Goal: Transaction & Acquisition: Obtain resource

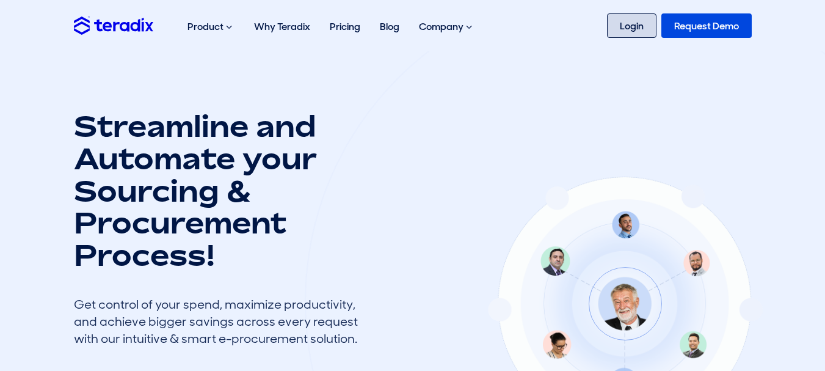
click at [610, 27] on link "Login" at bounding box center [631, 25] width 49 height 24
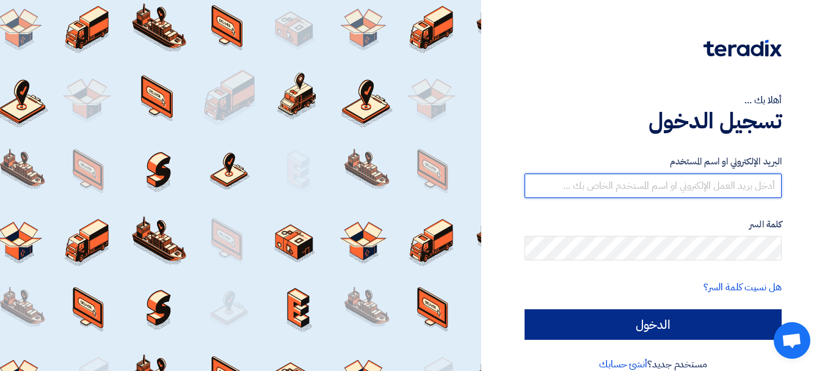
type input "[EMAIL_ADDRESS][DOMAIN_NAME]"
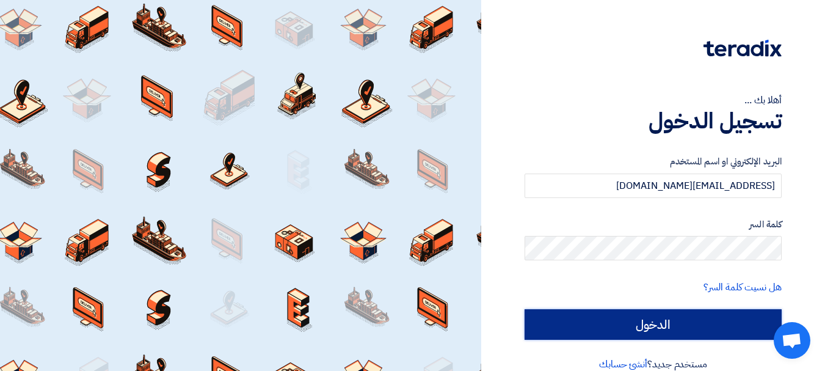
click at [641, 317] on input "الدخول" at bounding box center [652, 324] width 257 height 31
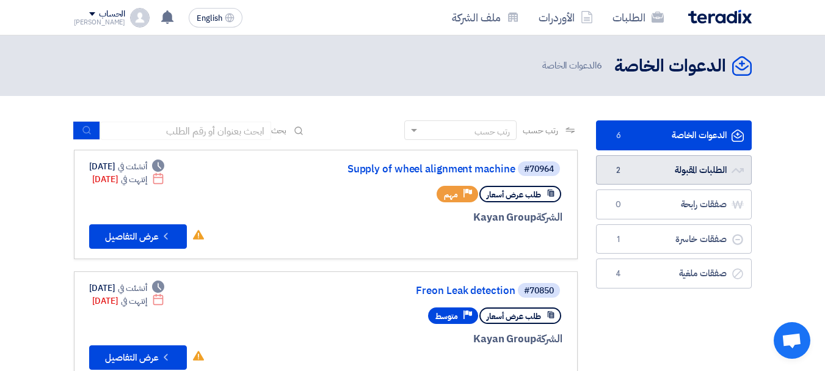
click at [640, 168] on link "الطلبات المقبولة الطلبات المقبولة 2" at bounding box center [674, 170] width 156 height 30
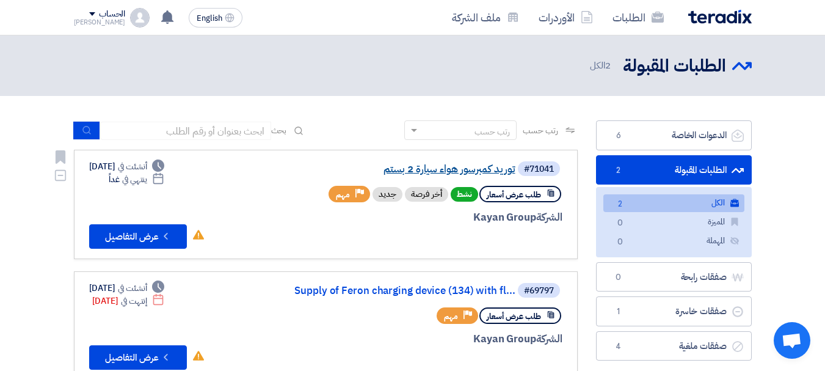
click at [428, 166] on link "توريد كمبرسور هواء سيارة 2 بستم" at bounding box center [393, 169] width 244 height 11
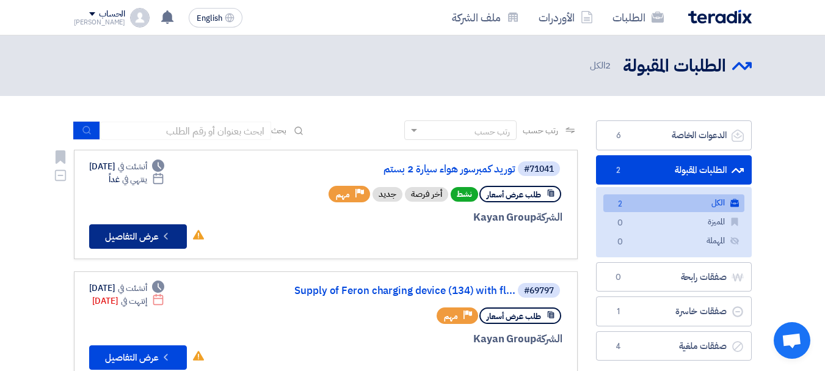
click at [147, 233] on button "Check details عرض التفاصيل" at bounding box center [138, 236] width 98 height 24
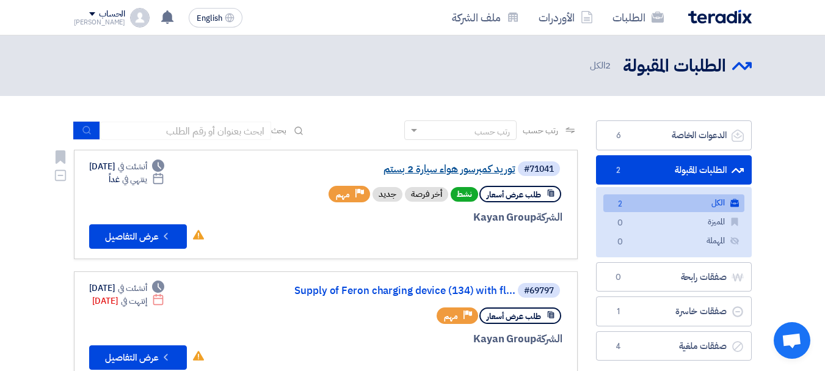
click at [451, 165] on link "توريد كمبرسور هواء سيارة 2 بستم" at bounding box center [393, 169] width 244 height 11
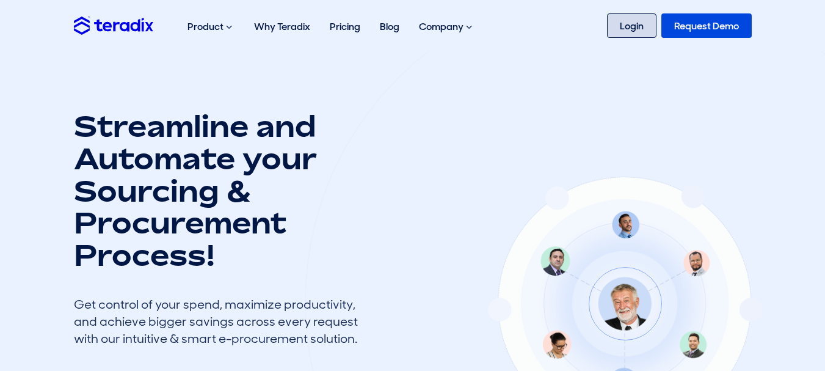
click at [640, 15] on link "Login" at bounding box center [631, 25] width 49 height 24
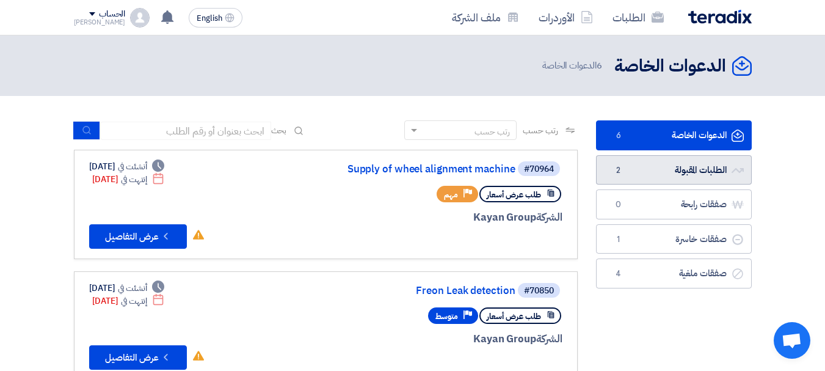
click at [648, 175] on link "الطلبات المقبولة الطلبات المقبولة 2" at bounding box center [674, 170] width 156 height 30
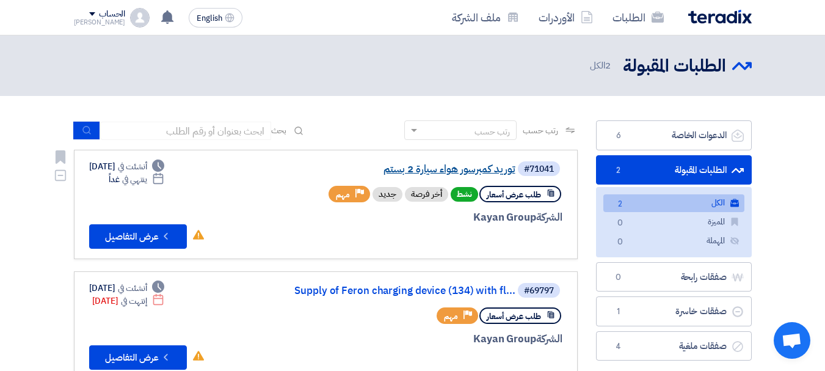
click at [479, 168] on link "توريد كمبرسور هواء سيارة 2 بستم" at bounding box center [393, 169] width 244 height 11
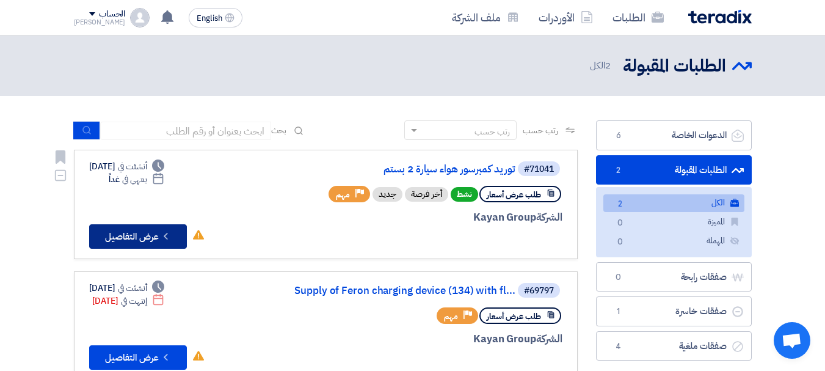
click at [132, 243] on button "Check details عرض التفاصيل" at bounding box center [138, 236] width 98 height 24
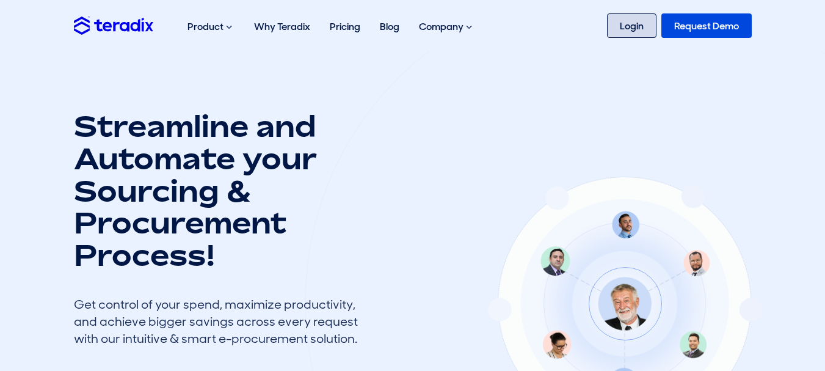
click at [628, 18] on link "Login" at bounding box center [631, 25] width 49 height 24
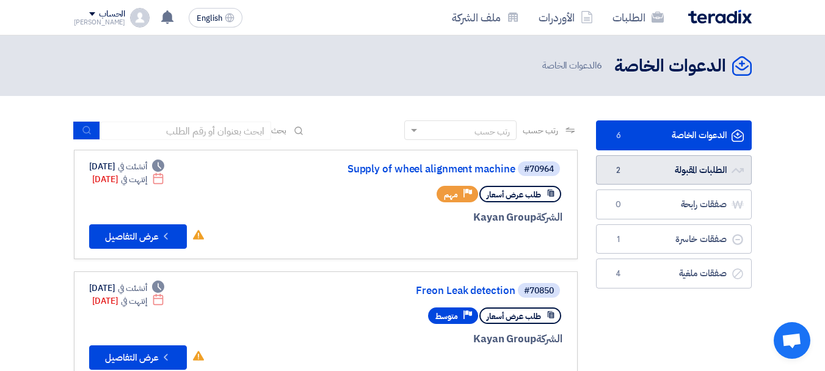
click at [629, 165] on link "الطلبات المقبولة الطلبات المقبولة 2" at bounding box center [674, 170] width 156 height 30
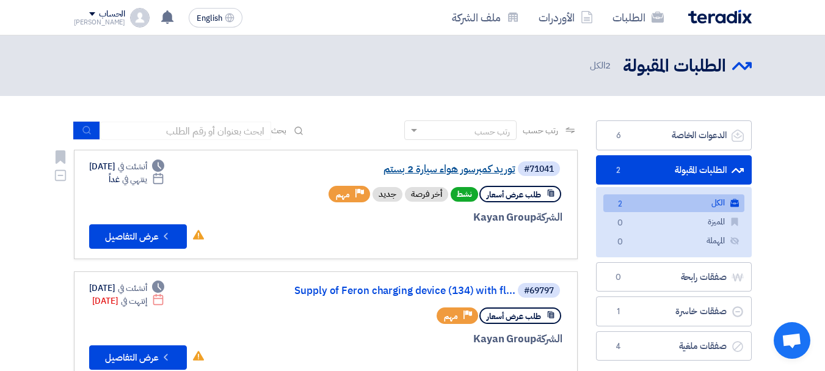
click at [462, 170] on link "توريد كمبرسور هواء سيارة 2 بستم" at bounding box center [393, 169] width 244 height 11
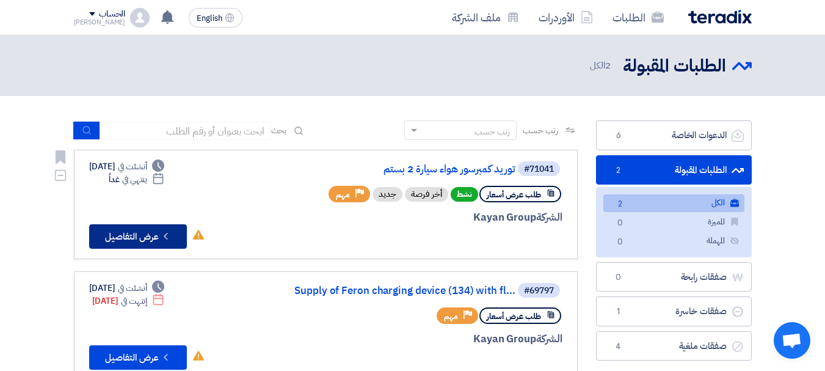
click at [168, 231] on icon "Check details" at bounding box center [166, 236] width 12 height 12
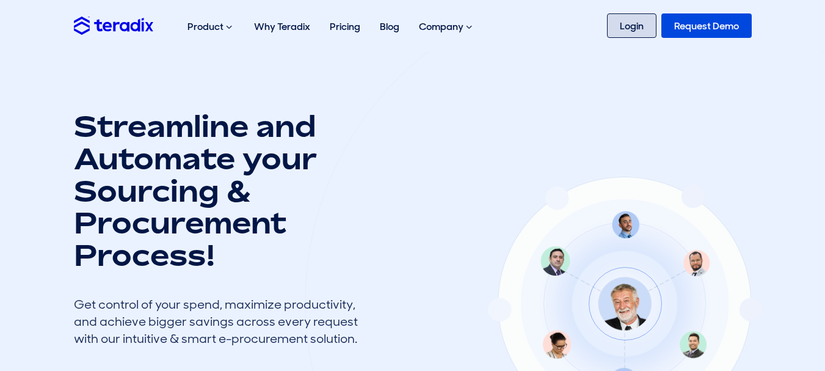
click at [632, 20] on link "Login" at bounding box center [631, 25] width 49 height 24
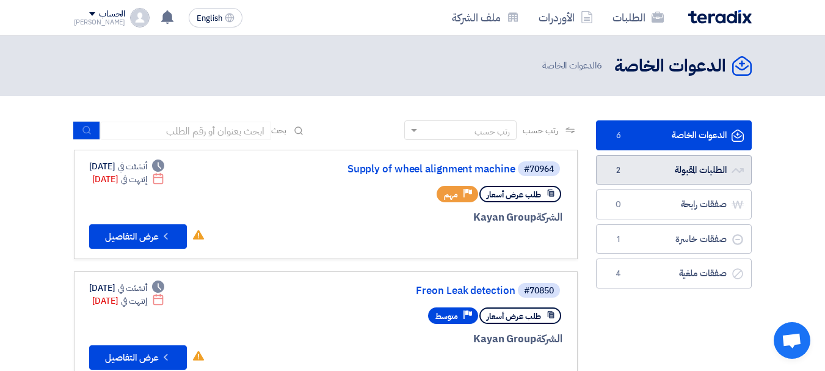
click at [661, 174] on link "الطلبات المقبولة الطلبات المقبولة 2" at bounding box center [674, 170] width 156 height 30
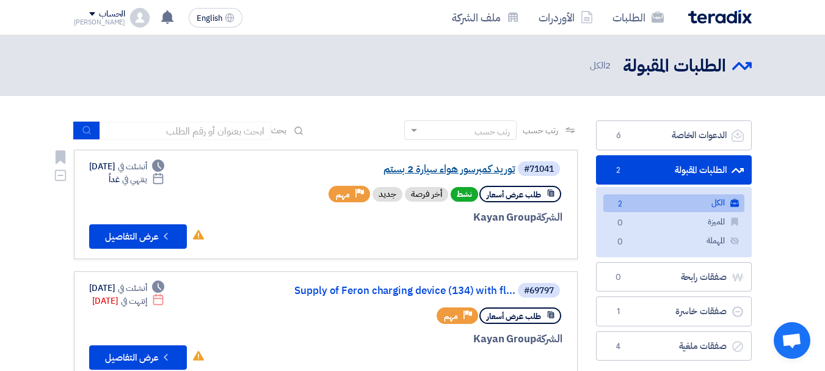
click at [428, 168] on link "توريد كمبرسور هواء سيارة 2 بستم" at bounding box center [393, 169] width 244 height 11
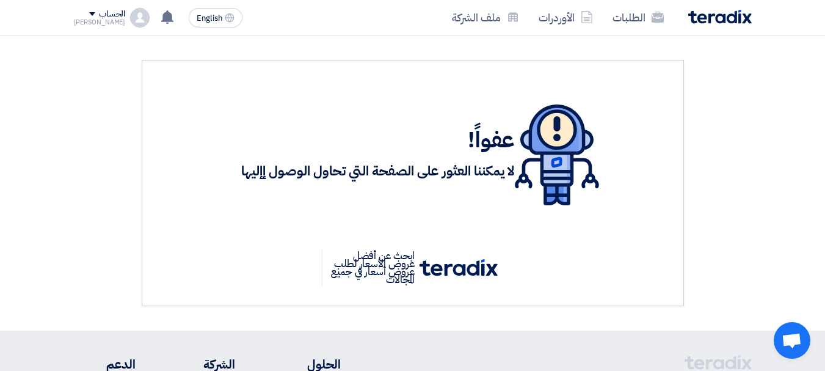
click at [726, 18] on img at bounding box center [719, 17] width 63 height 14
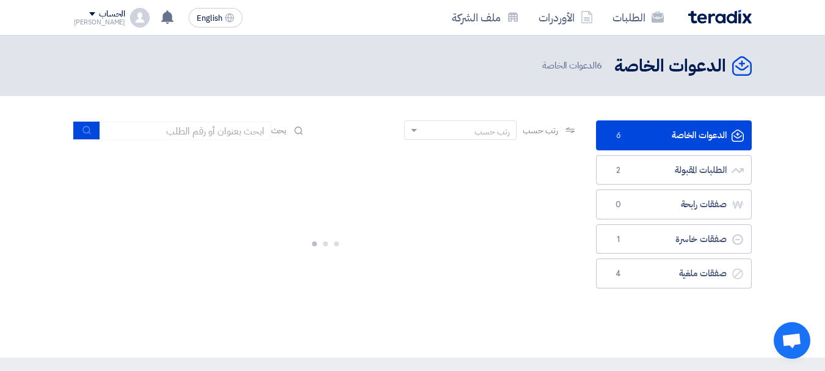
click at [690, 127] on link "الدعوات الخاصة الدعوات الخاصة 6" at bounding box center [674, 135] width 156 height 30
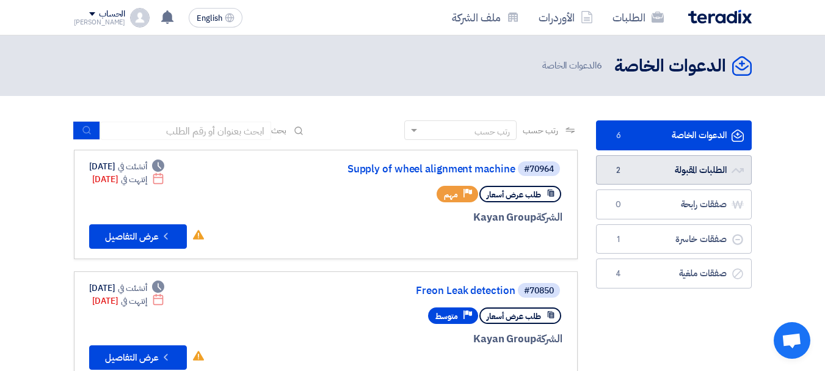
click at [632, 168] on link "الطلبات المقبولة الطلبات المقبولة 2" at bounding box center [674, 170] width 156 height 30
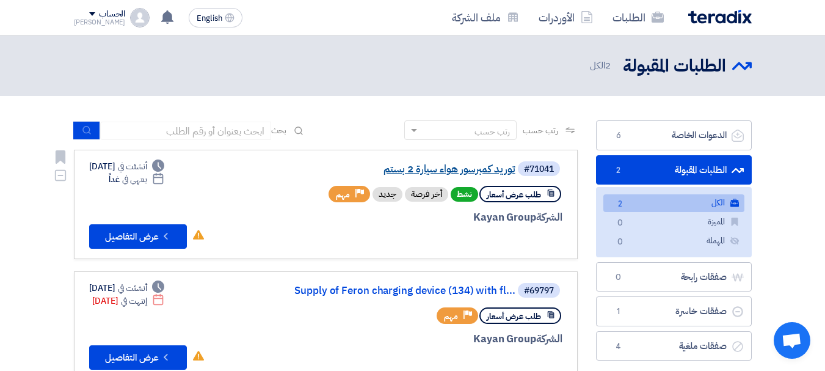
click at [481, 166] on link "توريد كمبرسور هواء سيارة 2 بستم" at bounding box center [393, 169] width 244 height 11
click at [407, 167] on link "توريد كمبرسور هواء سيارة 2 بستم" at bounding box center [393, 169] width 244 height 11
click at [652, 199] on link "الكل الكل 2" at bounding box center [673, 203] width 141 height 18
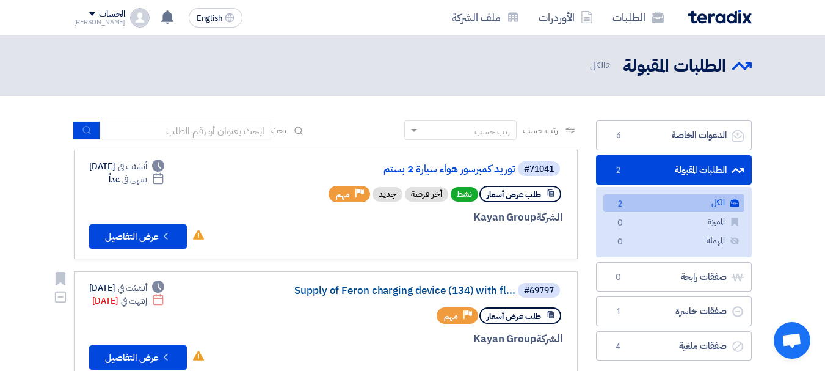
click at [366, 290] on link "Supply of Feron charging device (134) with fl..." at bounding box center [393, 290] width 244 height 11
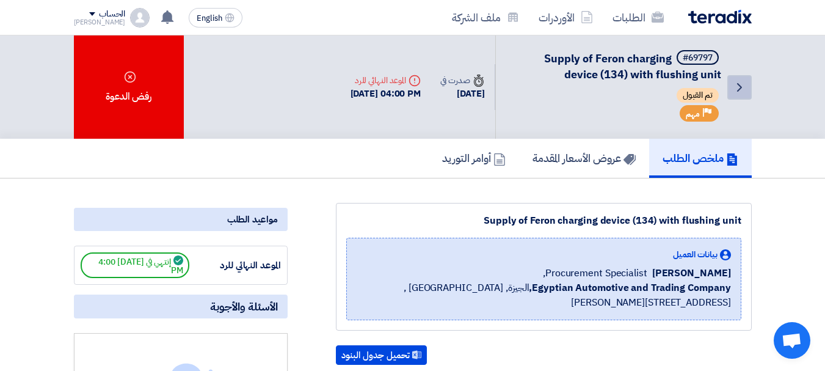
click at [744, 84] on icon "Back" at bounding box center [739, 87] width 15 height 15
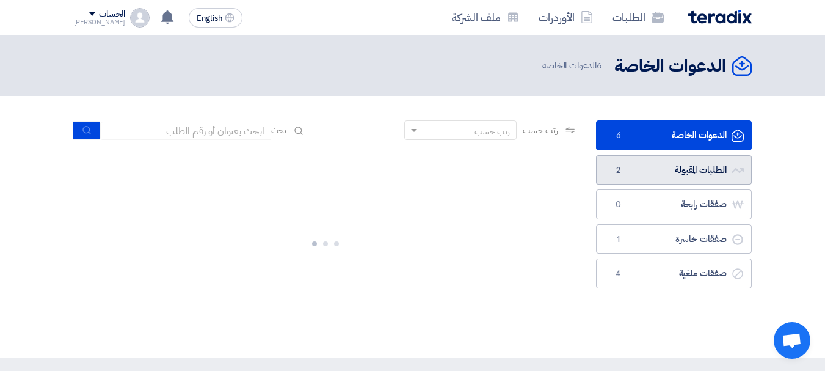
click at [652, 168] on link "الطلبات المقبولة الطلبات المقبولة 2" at bounding box center [674, 170] width 156 height 30
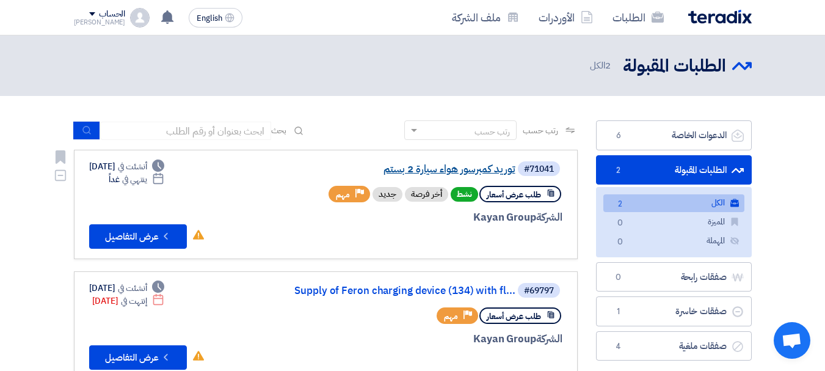
click at [458, 170] on link "توريد كمبرسور هواء سيارة 2 بستم" at bounding box center [393, 169] width 244 height 11
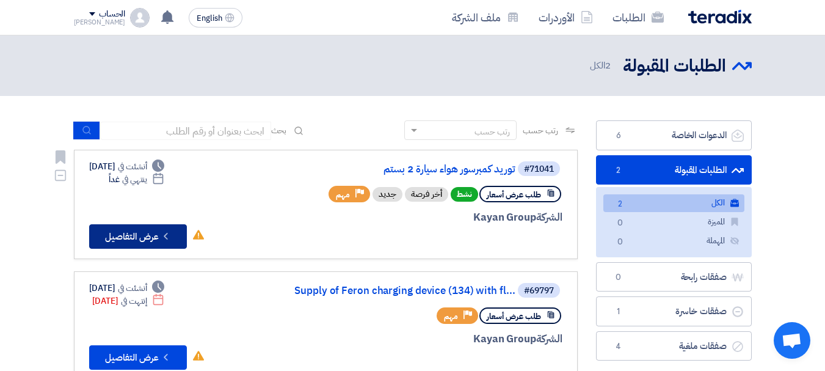
click at [120, 230] on button "Check details عرض التفاصيل" at bounding box center [138, 236] width 98 height 24
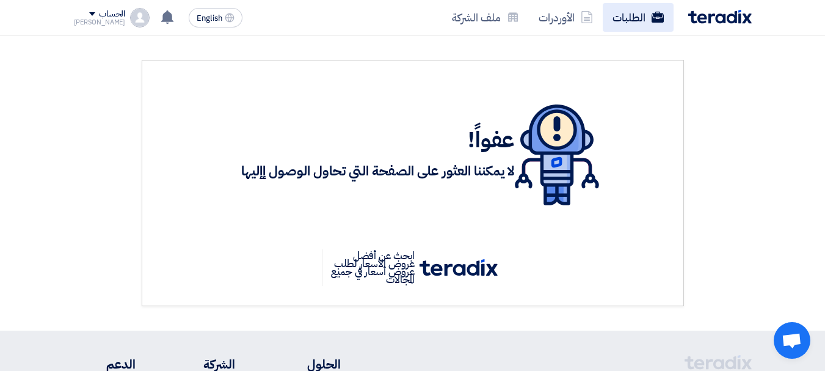
click at [639, 21] on link "الطلبات" at bounding box center [638, 17] width 71 height 29
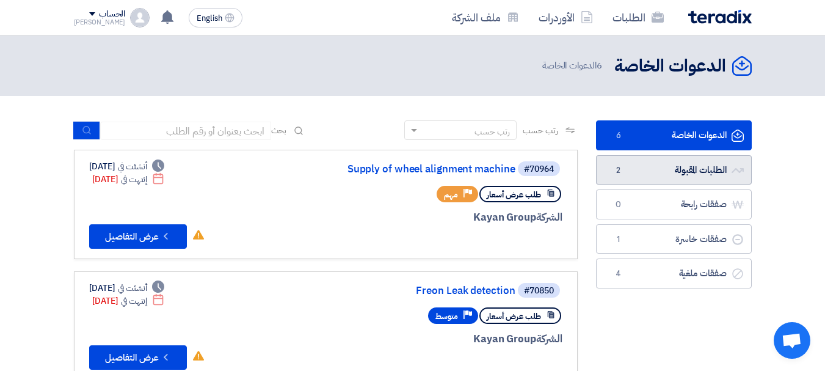
click at [633, 163] on link "الطلبات المقبولة الطلبات المقبولة 2" at bounding box center [674, 170] width 156 height 30
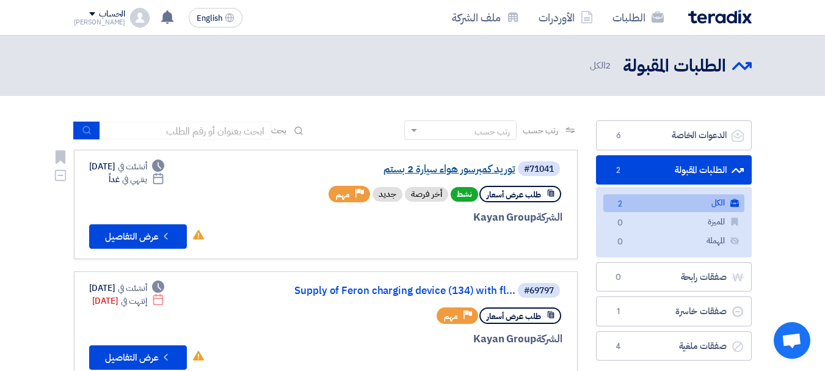
click at [495, 166] on link "توريد كمبرسور هواء سيارة 2 بستم" at bounding box center [393, 169] width 244 height 11
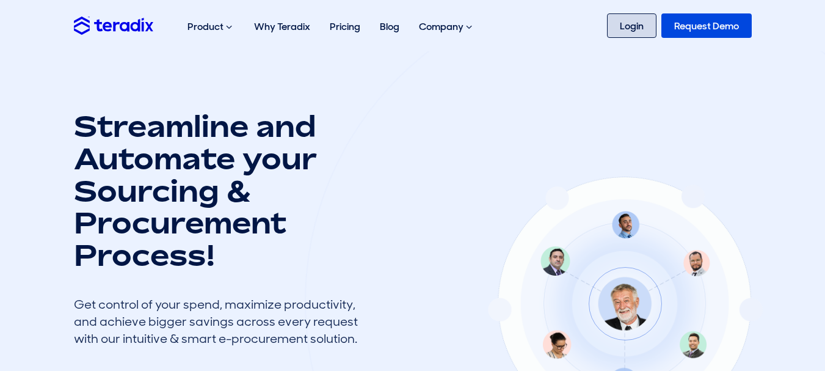
click at [632, 15] on link "Login" at bounding box center [631, 25] width 49 height 24
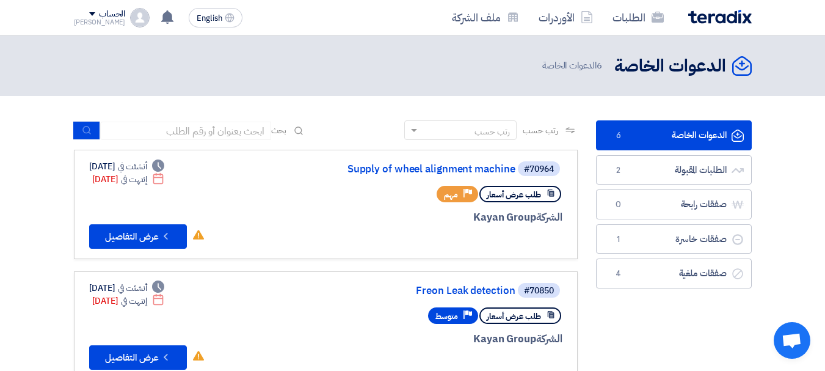
click at [101, 9] on div "الحساب" at bounding box center [112, 14] width 26 height 10
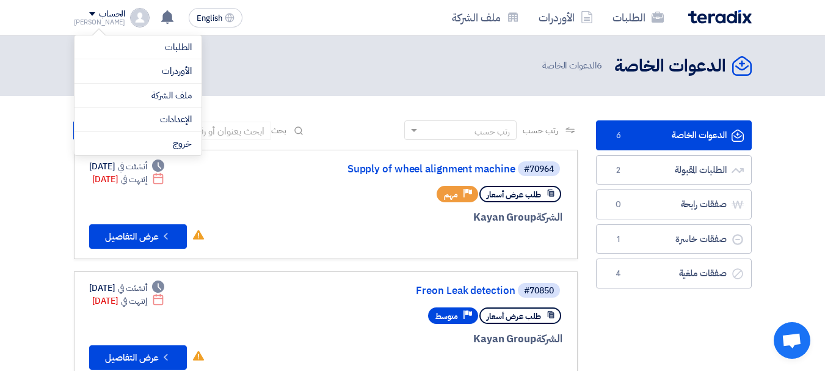
click at [89, 13] on span at bounding box center [92, 14] width 6 height 4
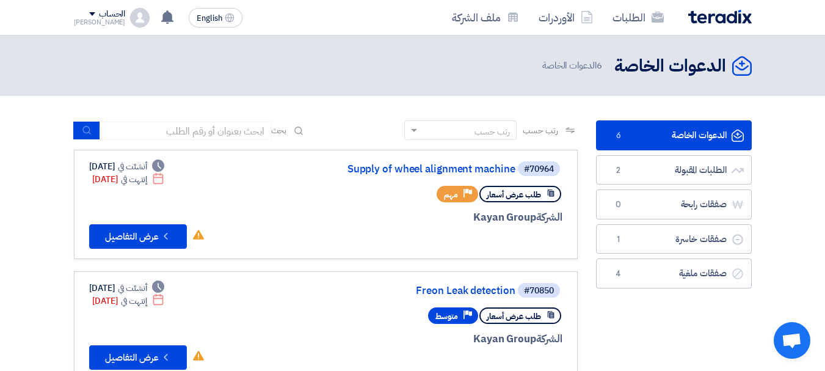
click at [89, 13] on span at bounding box center [92, 14] width 6 height 4
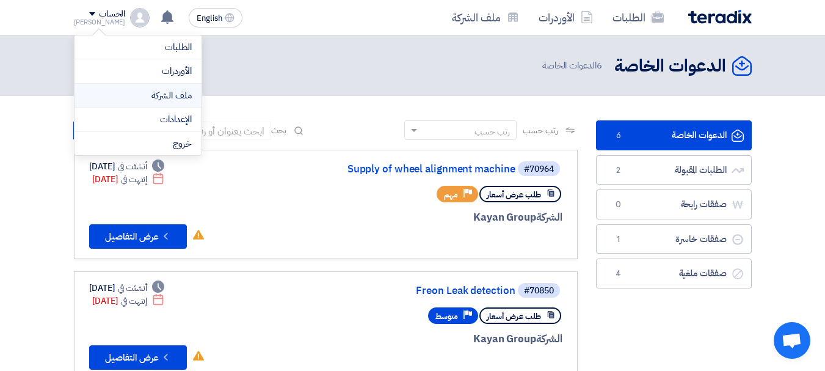
click at [148, 92] on link "ملف الشركة" at bounding box center [137, 96] width 107 height 14
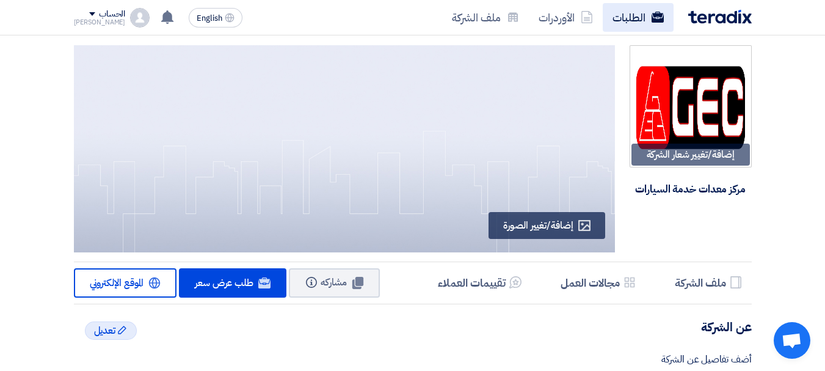
click at [655, 15] on use at bounding box center [657, 17] width 12 height 11
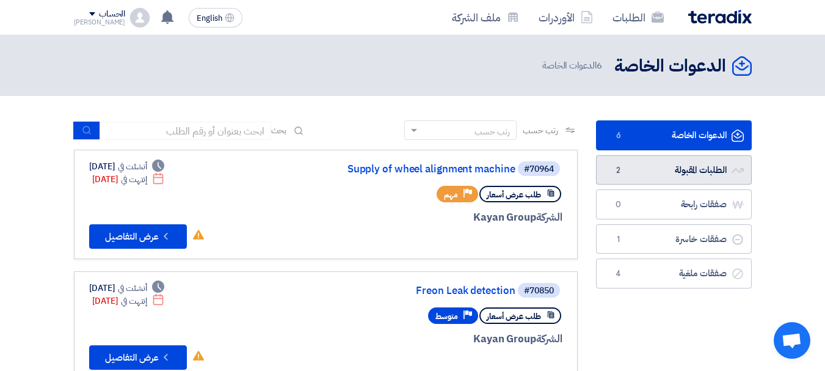
click at [709, 161] on link "الطلبات المقبولة الطلبات المقبولة 2" at bounding box center [674, 170] width 156 height 30
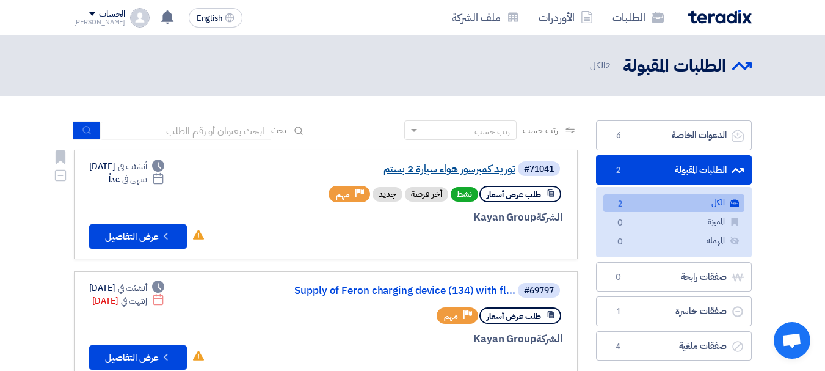
click at [468, 168] on link "توريد كمبرسور هواء سيارة 2 بستم" at bounding box center [393, 169] width 244 height 11
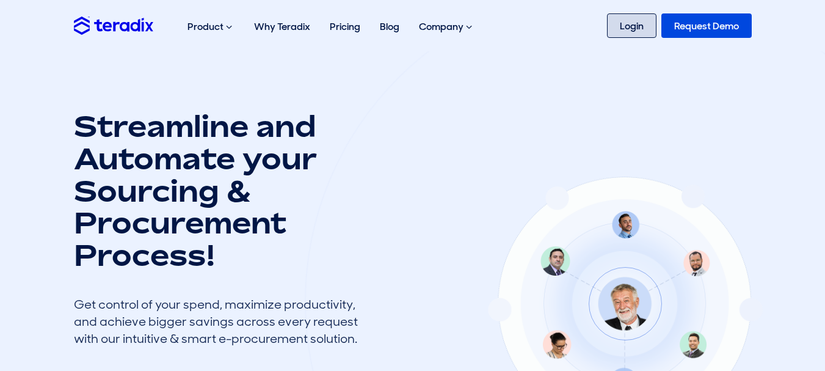
click at [625, 24] on link "Login" at bounding box center [631, 25] width 49 height 24
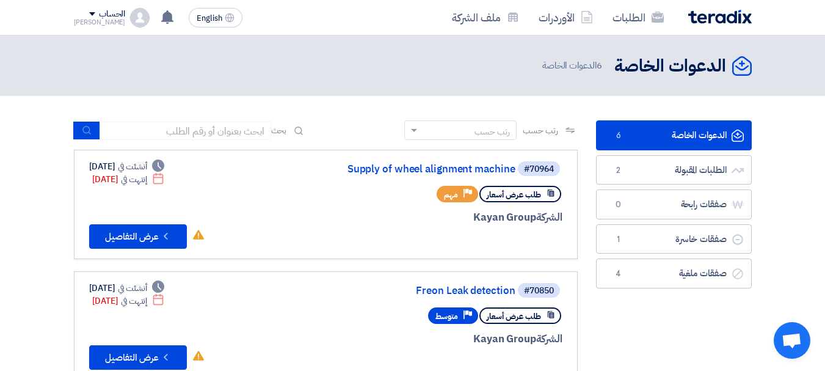
click at [77, 11] on div "الحساب" at bounding box center [100, 14] width 52 height 10
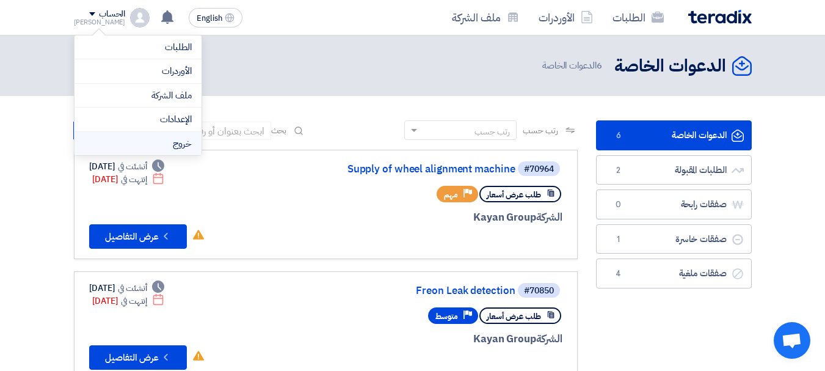
click at [103, 140] on li "خروج" at bounding box center [137, 144] width 127 height 24
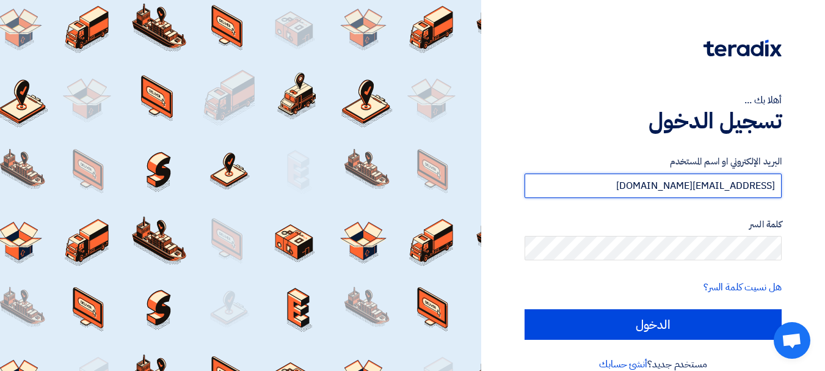
click at [624, 184] on input "[EMAIL_ADDRESS][DOMAIN_NAME]" at bounding box center [652, 185] width 257 height 24
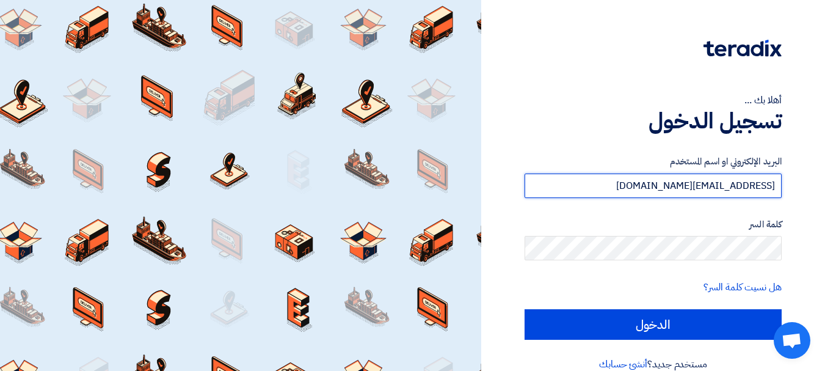
click at [624, 184] on input "[EMAIL_ADDRESS][DOMAIN_NAME]" at bounding box center [652, 185] width 257 height 24
paste input "[EMAIL_ADDRESS][DOMAIN_NAME]"
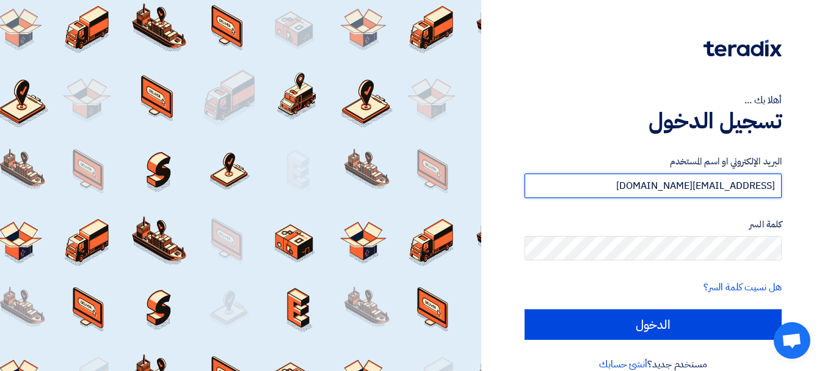
type input "[EMAIL_ADDRESS][DOMAIN_NAME]"
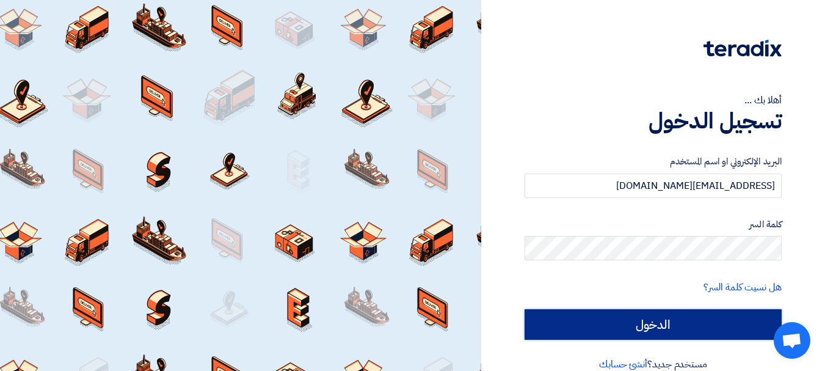
click at [759, 321] on input "الدخول" at bounding box center [652, 324] width 257 height 31
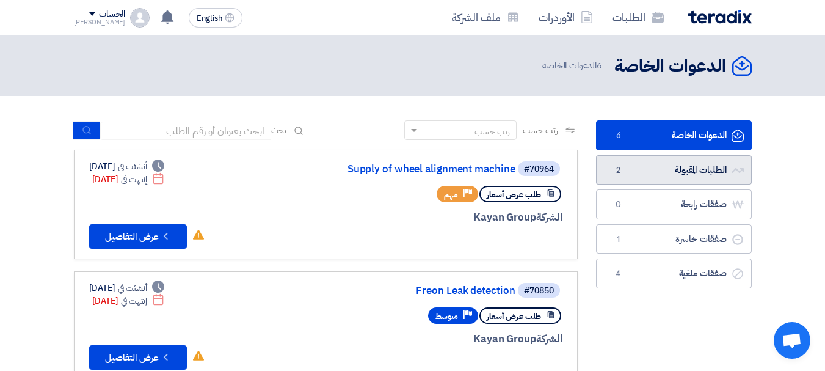
click at [690, 172] on link "الطلبات المقبولة الطلبات المقبولة 2" at bounding box center [674, 170] width 156 height 30
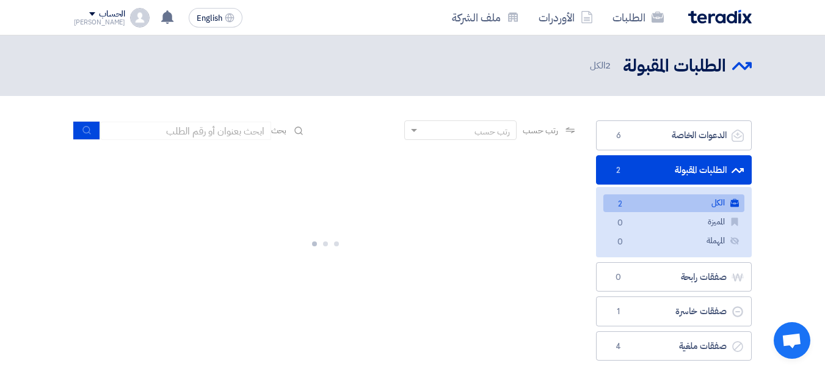
click at [682, 202] on link "الكل الكل 2" at bounding box center [673, 203] width 141 height 18
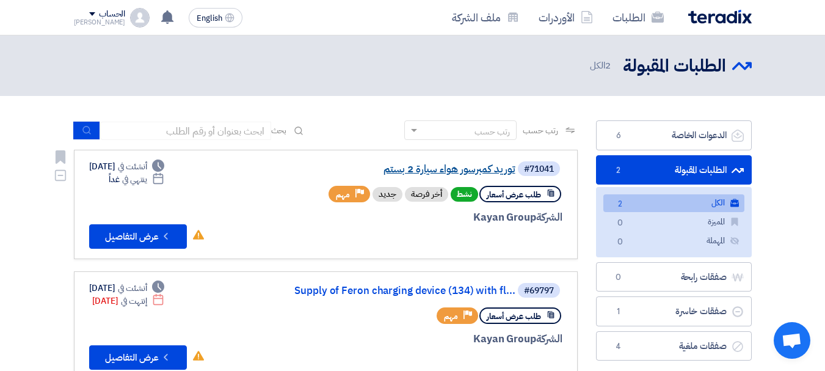
click at [473, 165] on link "توريد كمبرسور هواء سيارة 2 بستم" at bounding box center [393, 169] width 244 height 11
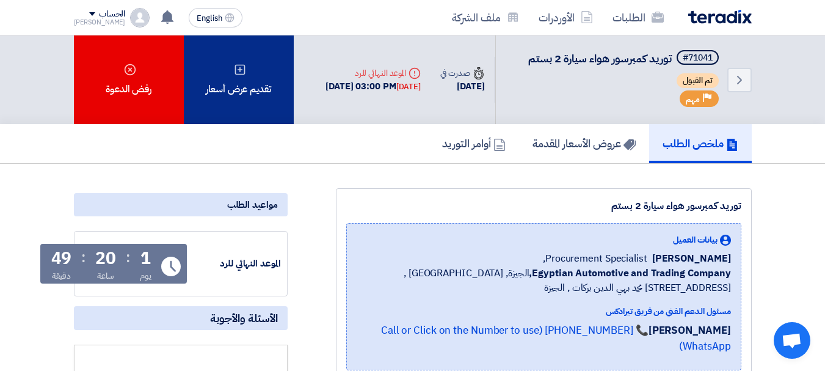
click at [233, 100] on div "تقديم عرض أسعار" at bounding box center [239, 79] width 110 height 89
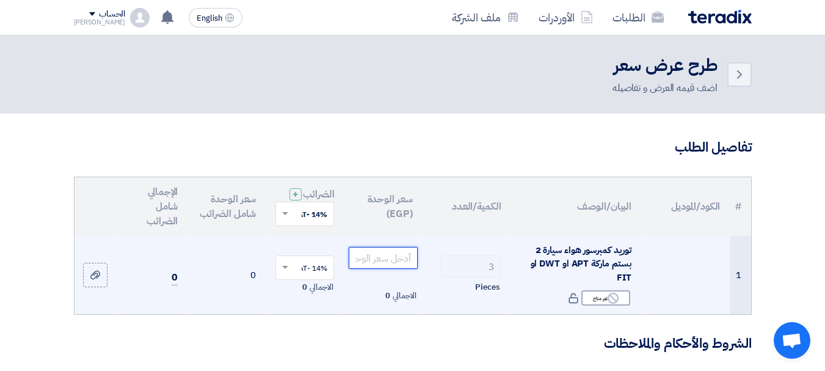
click at [412, 266] on input "number" at bounding box center [383, 258] width 68 height 22
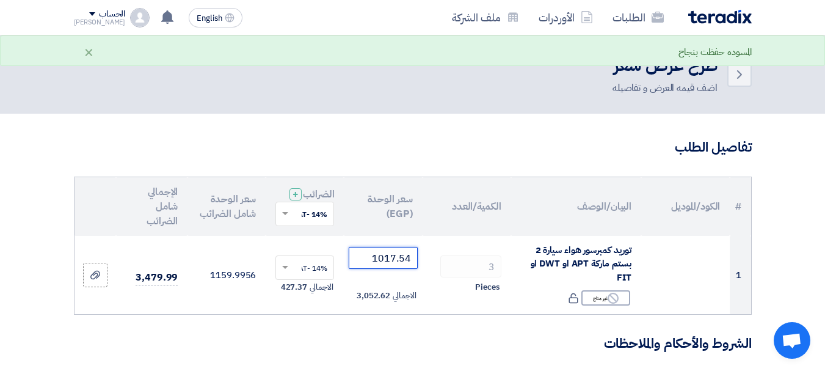
type input "1017.54"
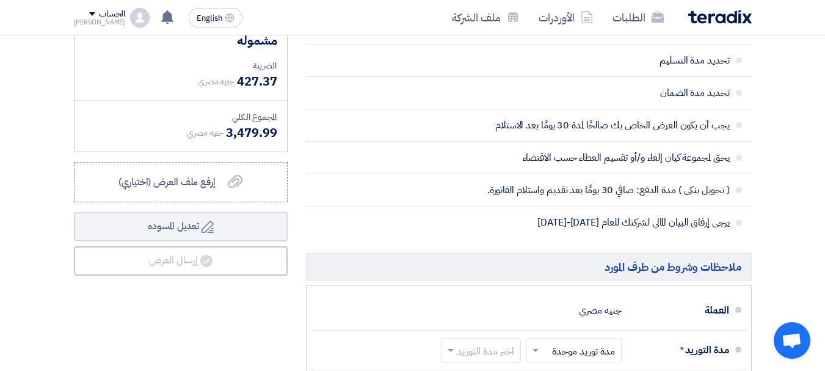
scroll to position [428, 0]
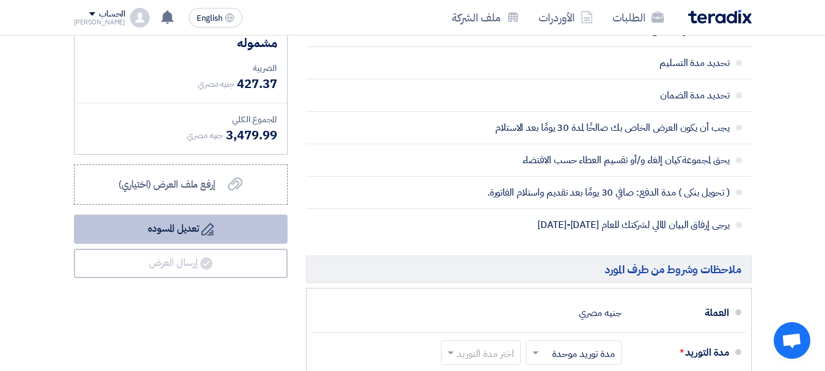
click at [181, 236] on button "Draft تعديل المسوده" at bounding box center [181, 228] width 214 height 29
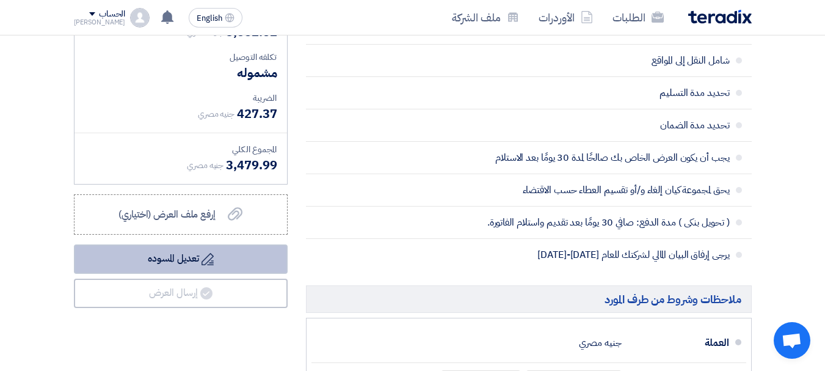
scroll to position [403, 0]
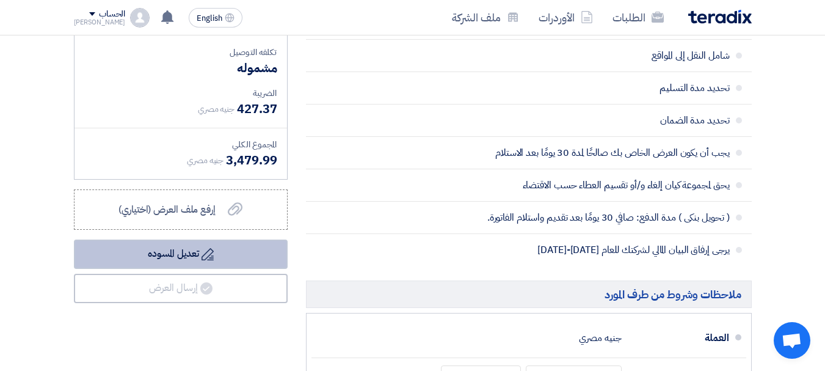
click at [184, 256] on button "Draft تعديل المسوده" at bounding box center [181, 253] width 214 height 29
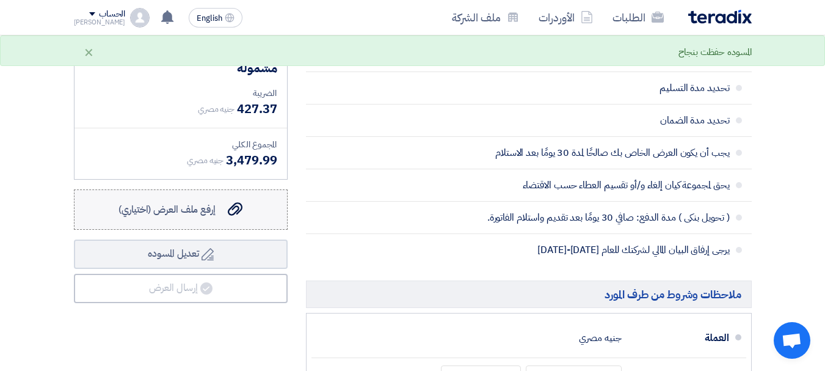
click at [225, 209] on label "إرفع ملف العرض (اختياري) إرفع ملف العرض (اختياري)" at bounding box center [181, 209] width 214 height 40
click at [0, 0] on input "إرفع ملف العرض (اختياري) إرفع ملف العرض (اختياري)" at bounding box center [0, 0] width 0 height 0
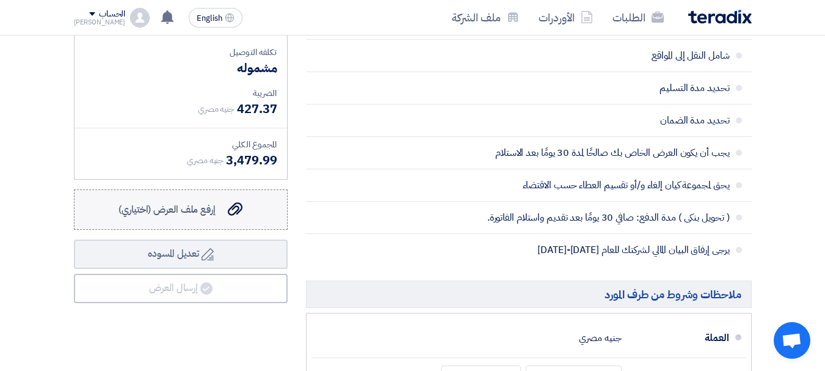
click at [228, 217] on div "إرفع ملف العرض (اختياري) إرفع ملف العرض (اختياري)" at bounding box center [180, 209] width 124 height 15
click at [0, 0] on input "إرفع ملف العرض (اختياري) إرفع ملف العرض (اختياري)" at bounding box center [0, 0] width 0 height 0
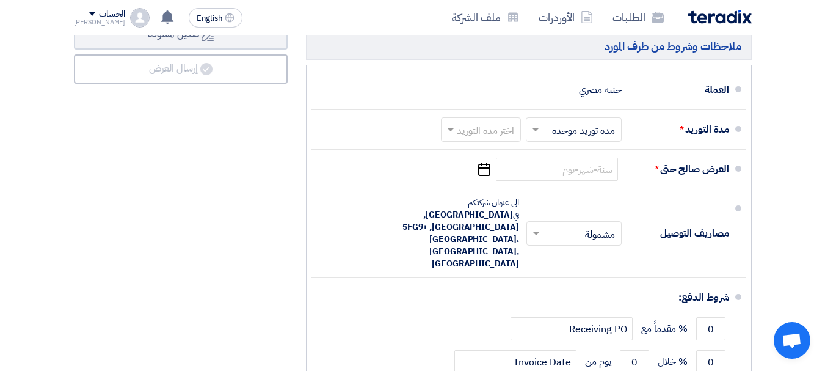
scroll to position [654, 0]
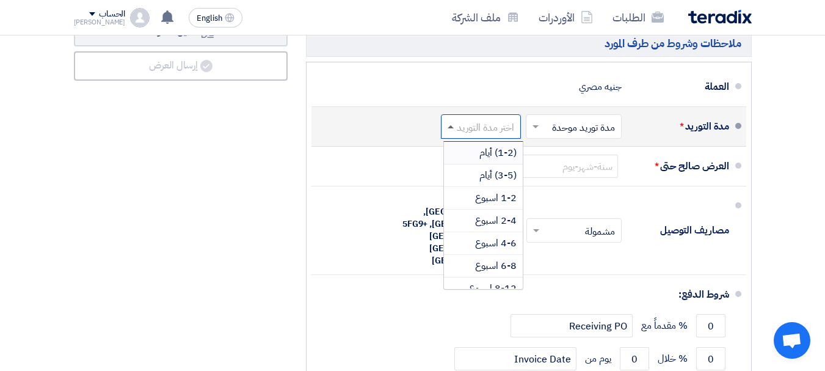
click at [451, 128] on span at bounding box center [450, 126] width 6 height 3
click at [484, 181] on span "(3-5) أيام" at bounding box center [497, 175] width 37 height 15
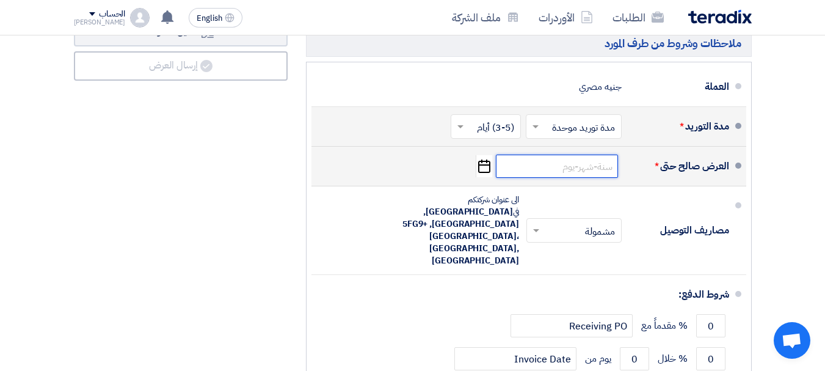
click at [554, 176] on input at bounding box center [557, 165] width 122 height 23
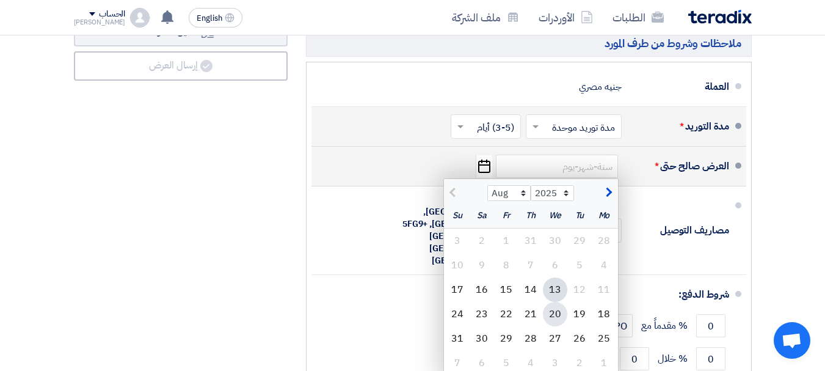
click at [557, 325] on div "20" at bounding box center [555, 314] width 24 height 24
type input "[DATE]"
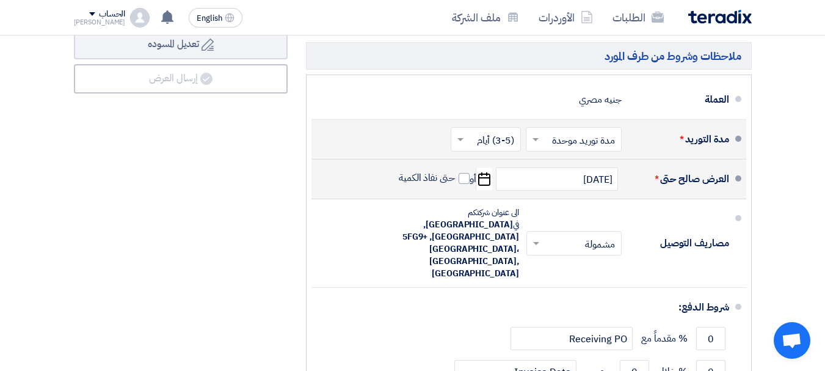
scroll to position [639, 0]
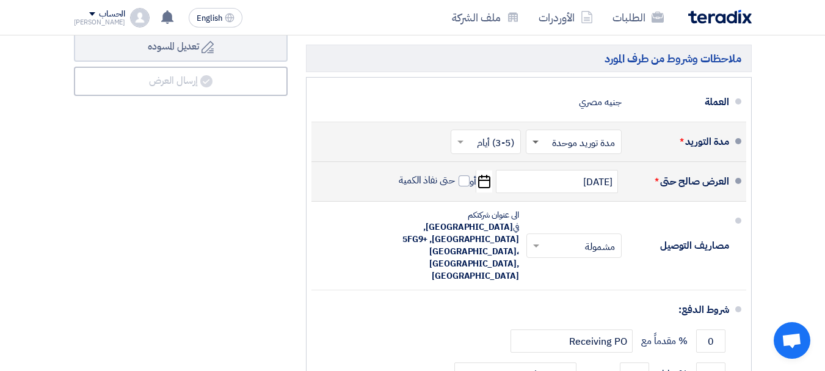
click at [537, 145] on span at bounding box center [535, 142] width 6 height 4
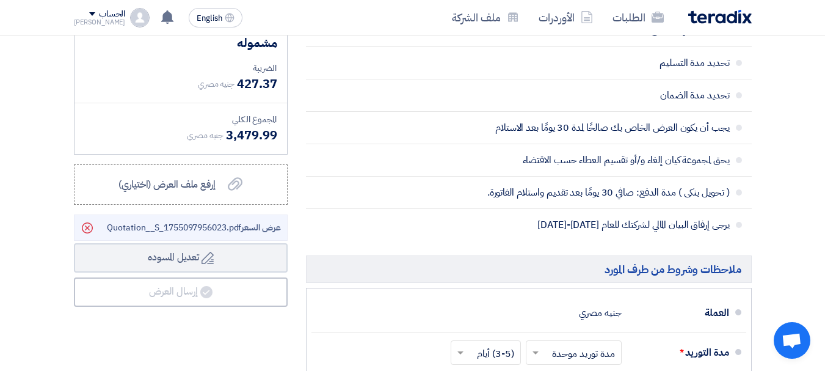
scroll to position [0, 0]
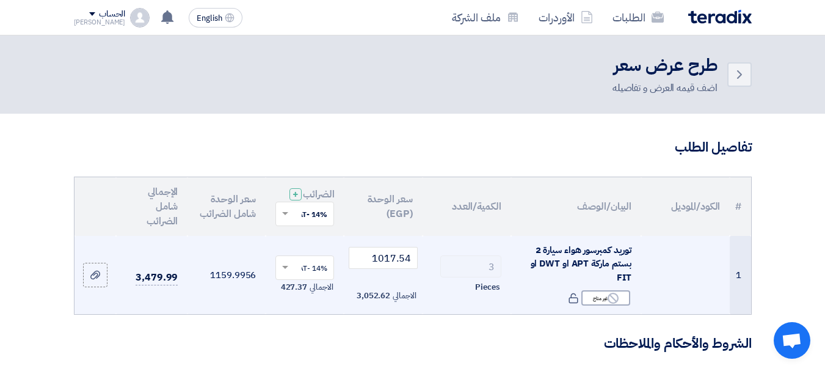
click at [595, 268] on span "توريد كمبرسور هواء سيارة 2 بستم ماركة APT او DWT او FIT" at bounding box center [580, 263] width 101 height 41
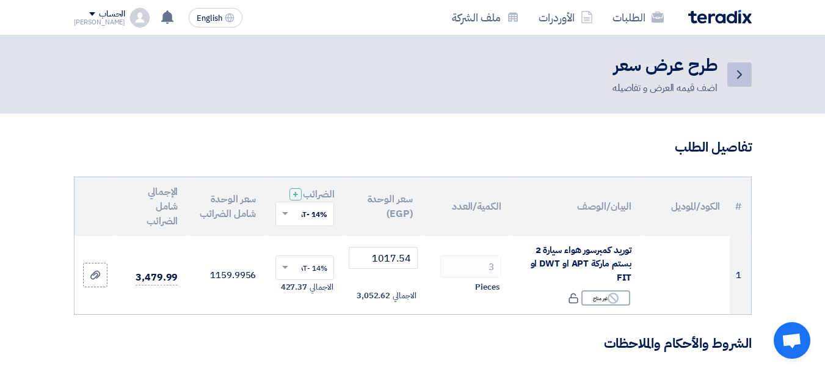
click at [740, 74] on use at bounding box center [739, 74] width 5 height 9
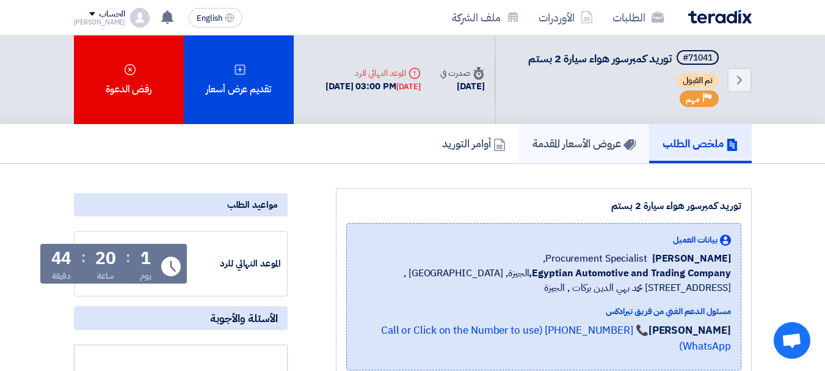
click at [581, 150] on h5 "عروض الأسعار المقدمة" at bounding box center [583, 143] width 103 height 14
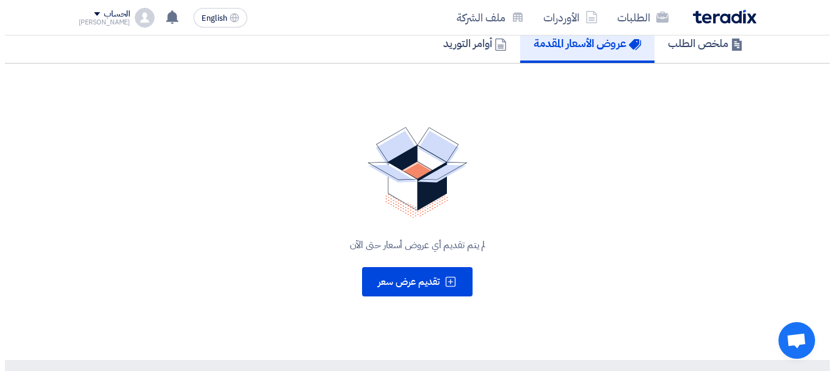
scroll to position [106, 0]
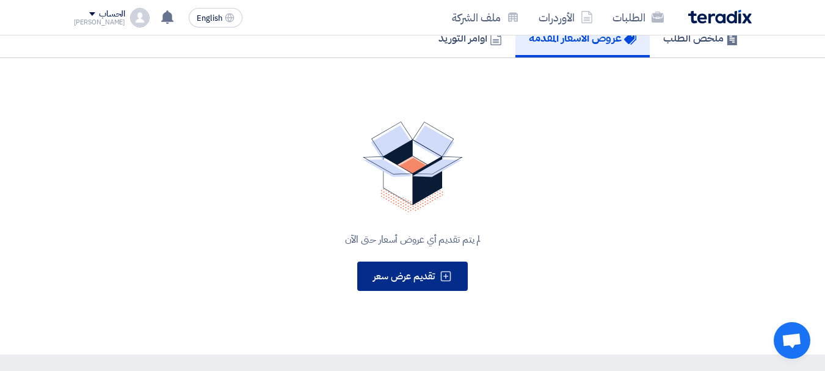
click at [421, 283] on span "تقديم عرض سعر" at bounding box center [404, 276] width 62 height 15
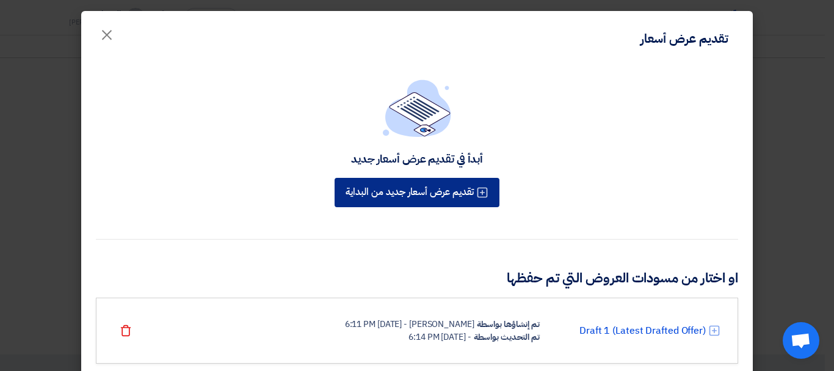
click at [446, 199] on button "تقديم عرض أسعار جديد من البداية" at bounding box center [417, 192] width 165 height 29
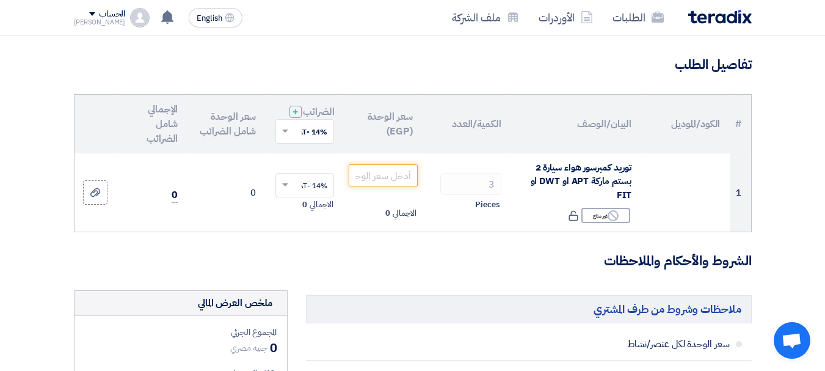
scroll to position [78, 0]
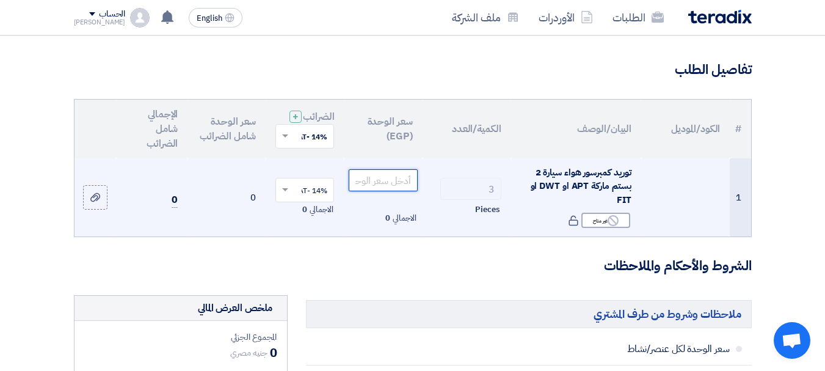
click at [361, 188] on input "number" at bounding box center [383, 180] width 68 height 22
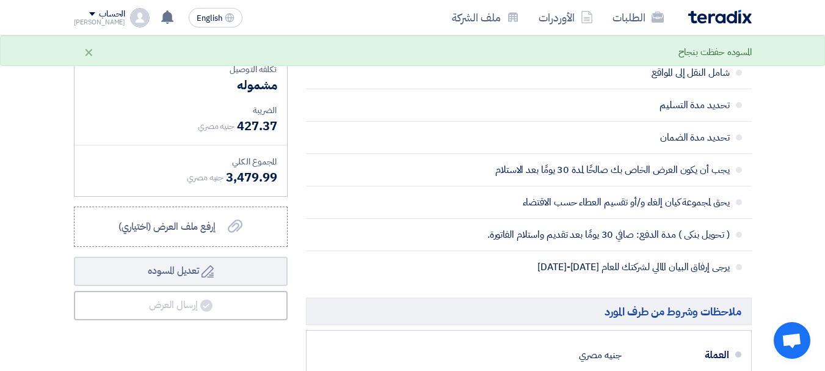
scroll to position [403, 0]
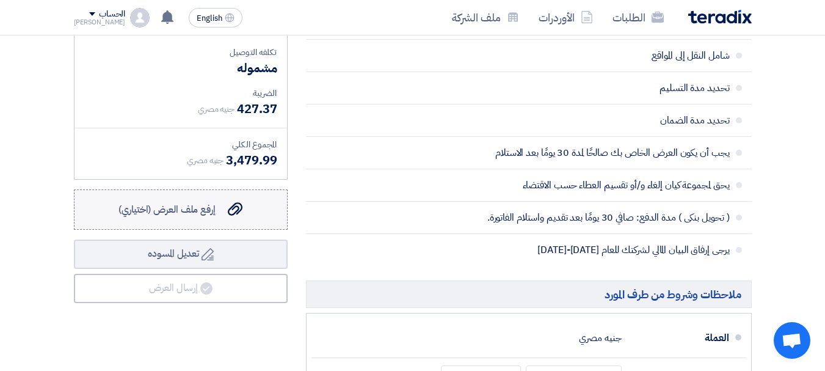
type input "1017.54"
click at [205, 209] on label "إرفع ملف العرض (اختياري) إرفع ملف العرض (اختياري)" at bounding box center [181, 209] width 214 height 40
click at [0, 0] on input "إرفع ملف العرض (اختياري) إرفع ملف العرض (اختياري)" at bounding box center [0, 0] width 0 height 0
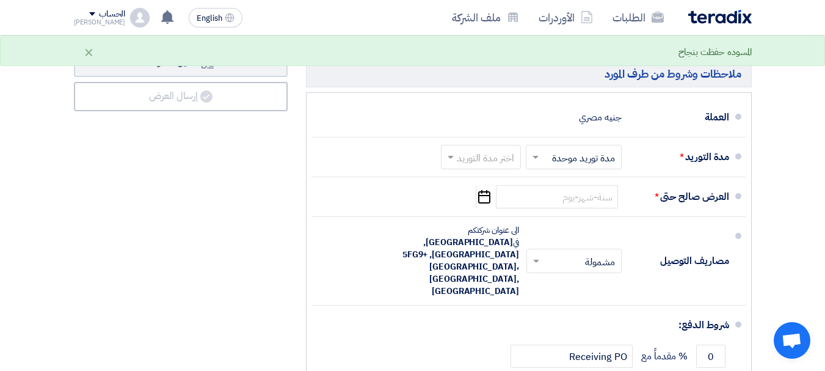
scroll to position [629, 0]
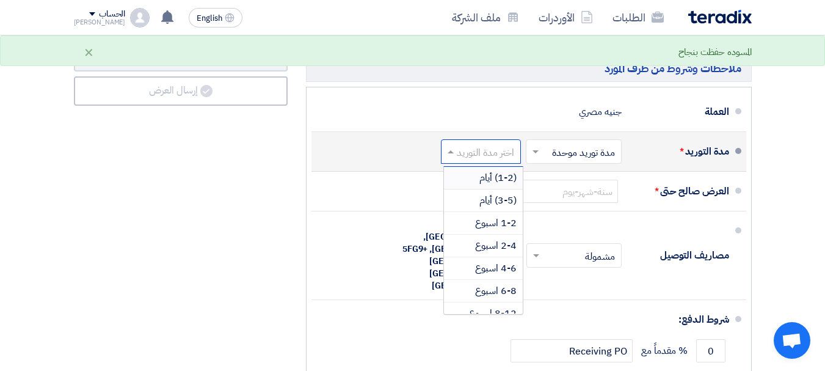
click at [490, 161] on input "text" at bounding box center [478, 153] width 74 height 18
click at [489, 208] on span "(3-5) أيام" at bounding box center [497, 200] width 37 height 15
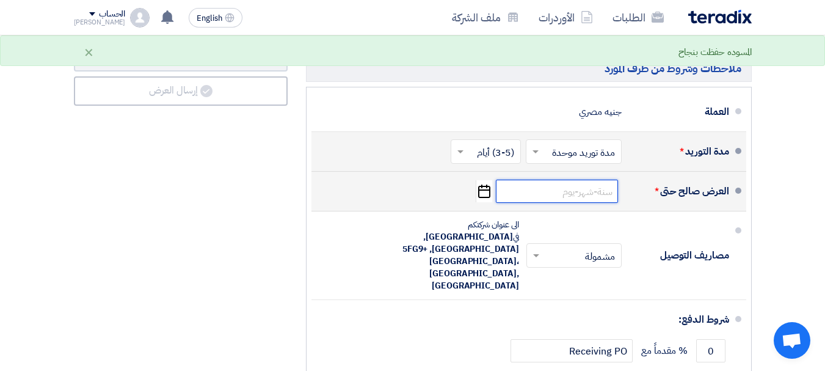
click at [556, 196] on input at bounding box center [557, 190] width 122 height 23
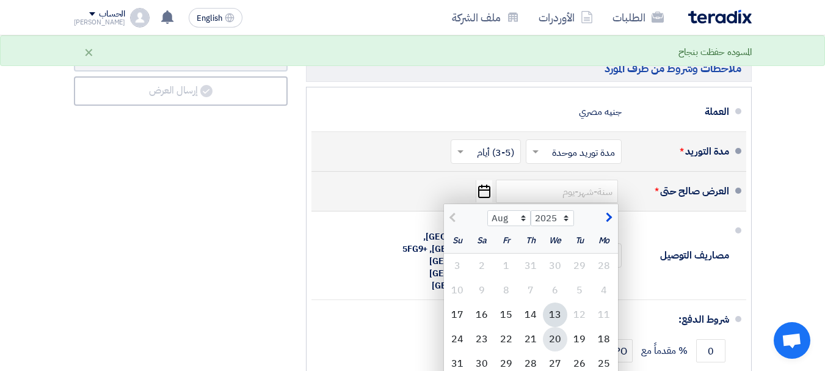
click at [559, 346] on div "20" at bounding box center [555, 339] width 24 height 24
type input "[DATE]"
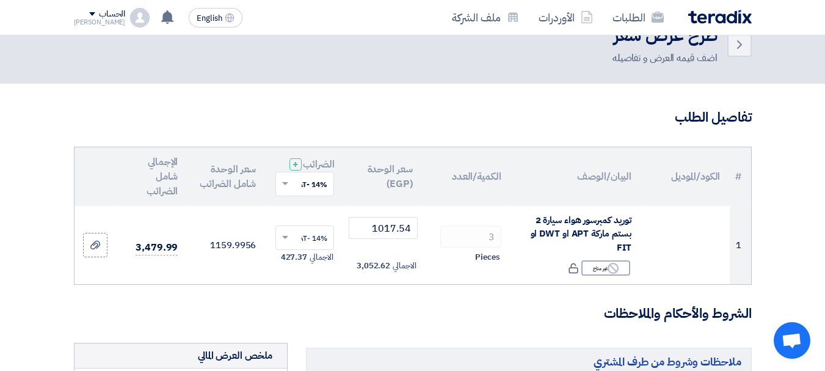
scroll to position [0, 0]
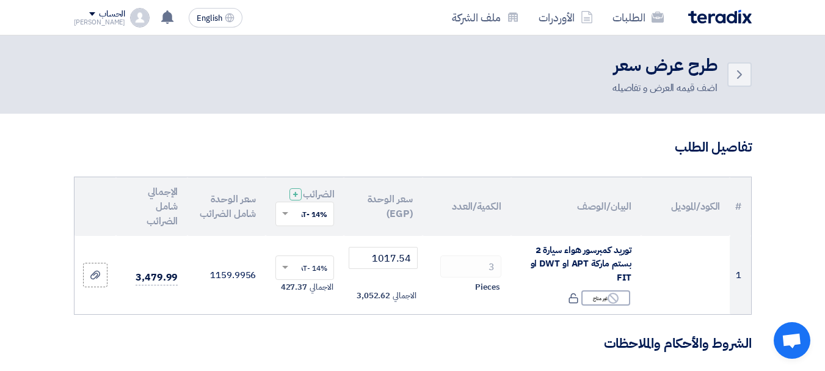
click at [662, 71] on h2 "طرح عرض سعر" at bounding box center [664, 66] width 105 height 24
click at [651, 87] on div "اضف قيمه العرض و تفاصيله" at bounding box center [664, 88] width 105 height 15
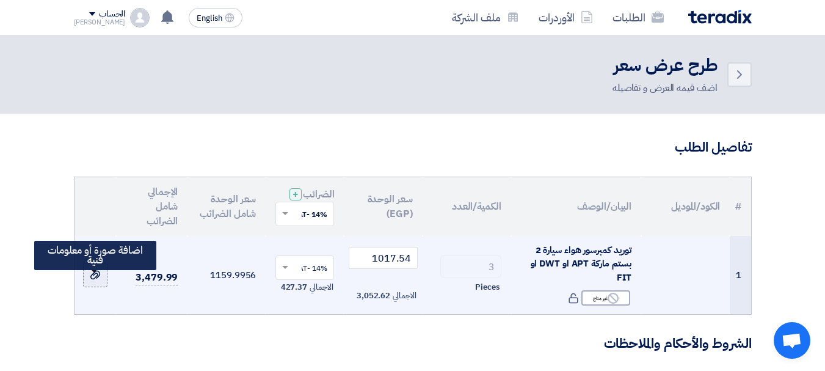
click at [102, 283] on label at bounding box center [95, 275] width 24 height 24
click at [0, 0] on input "file" at bounding box center [0, 0] width 0 height 0
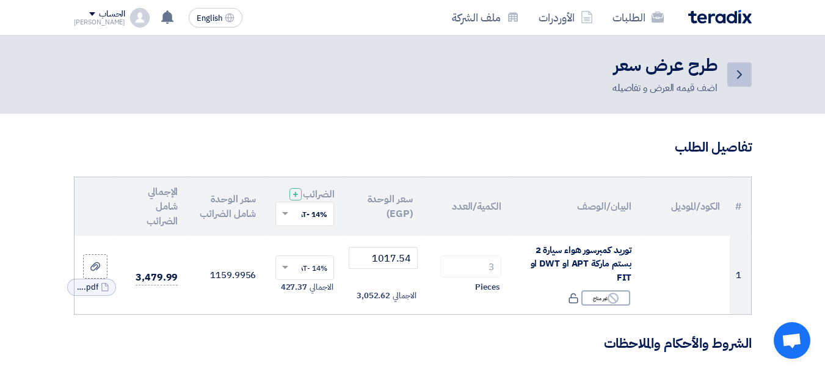
click at [741, 76] on icon "Back" at bounding box center [739, 74] width 15 height 15
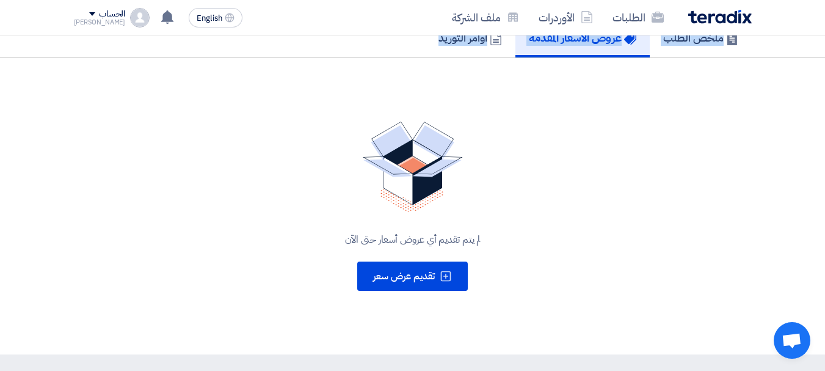
drag, startPoint x: 824, startPoint y: 141, endPoint x: 827, endPoint y: 69, distance: 72.1
click at [825, 69] on html "الطلبات الأوردرات ملف الشركة English EN تم نشر طلب عروض أسعار جديد - شاهد التفا…" at bounding box center [412, 264] width 825 height 740
click at [711, 45] on h5 "ملخص الطلب" at bounding box center [700, 38] width 75 height 14
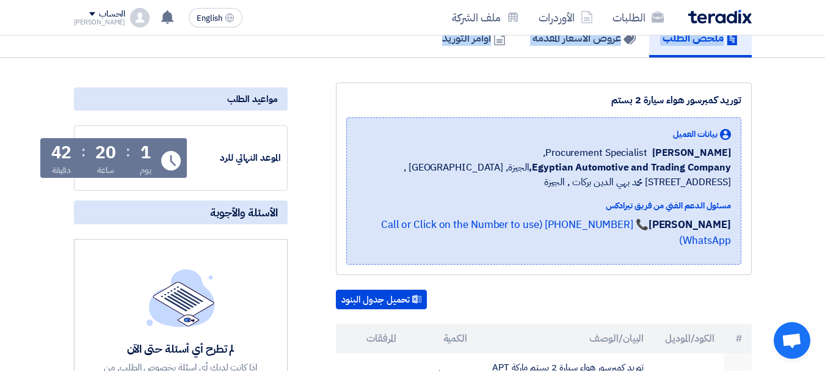
scroll to position [430, 0]
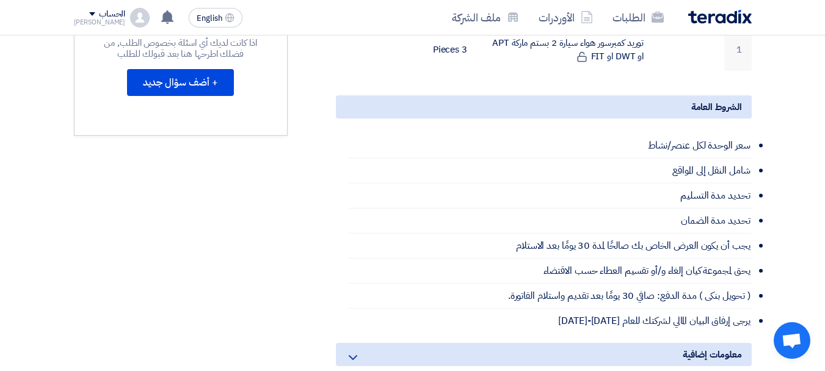
click at [805, 175] on section "توريد كمبرسور هواء سيارة 2 بستم بيانات العميل [PERSON_NAME] Procurement Special…" at bounding box center [412, 156] width 825 height 844
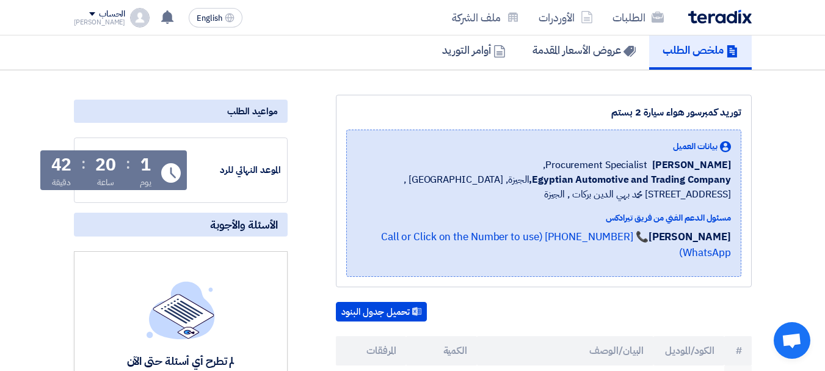
scroll to position [0, 0]
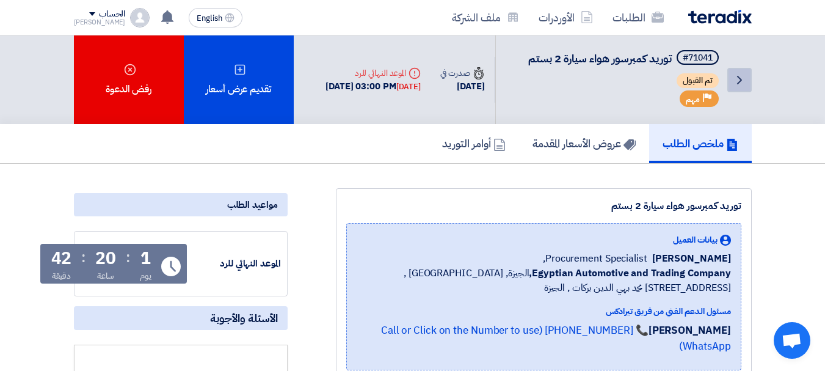
click at [744, 87] on icon "Back" at bounding box center [739, 80] width 15 height 15
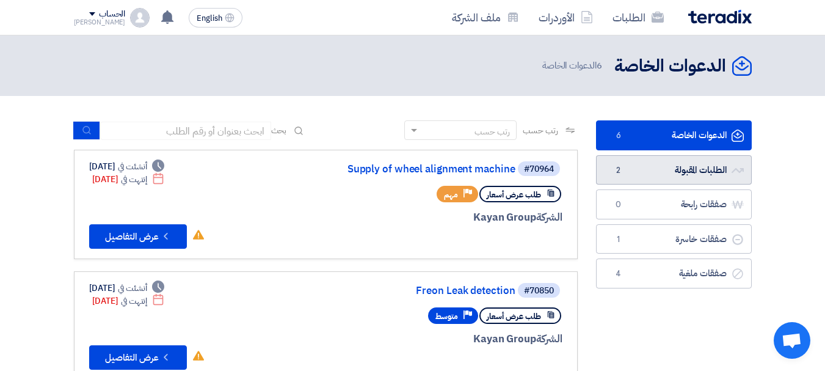
click at [665, 165] on link "الطلبات المقبولة الطلبات المقبولة 2" at bounding box center [674, 170] width 156 height 30
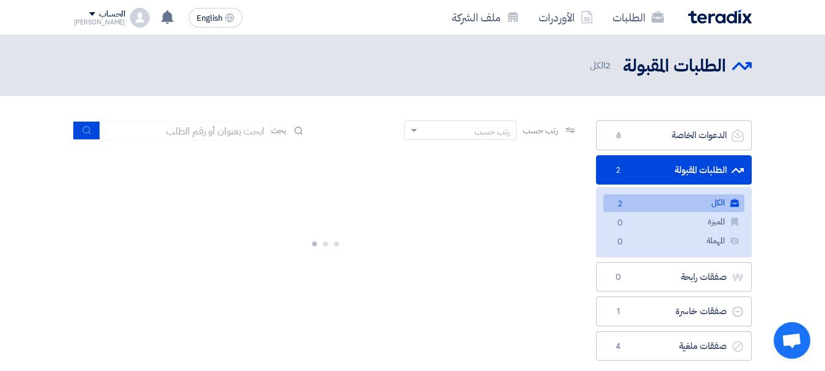
click at [651, 201] on link "الكل الكل 2" at bounding box center [673, 203] width 141 height 18
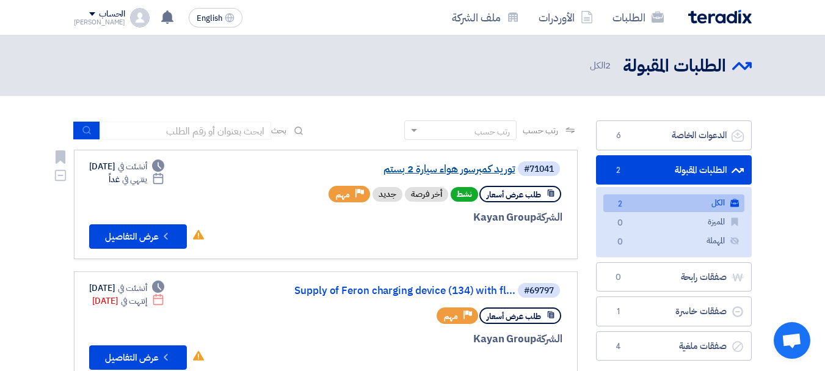
click at [443, 166] on link "توريد كمبرسور هواء سيارة 2 بستم" at bounding box center [393, 169] width 244 height 11
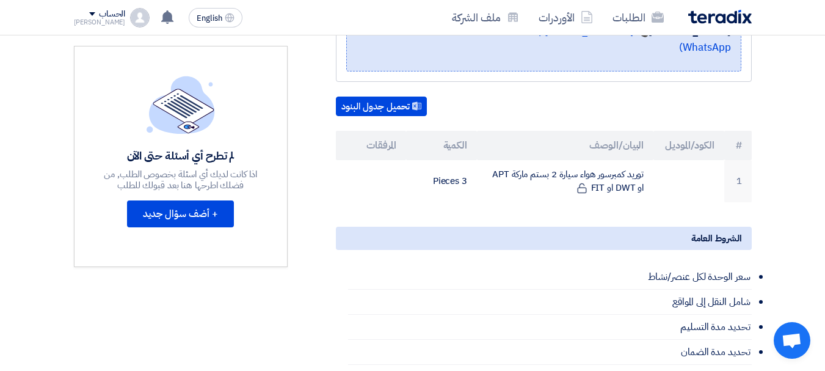
scroll to position [296, 0]
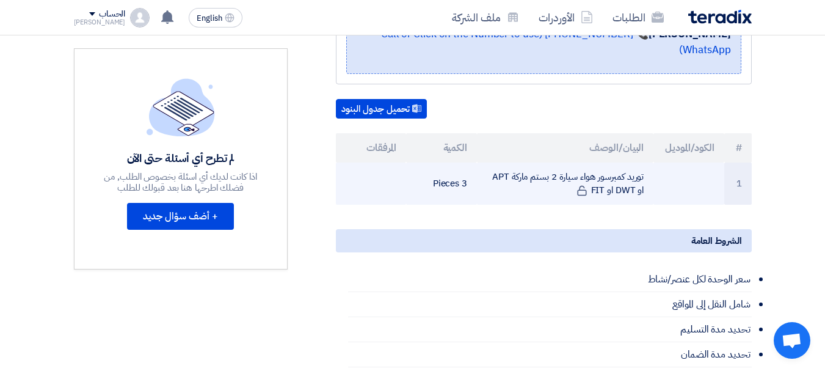
click at [371, 186] on td at bounding box center [371, 183] width 71 height 42
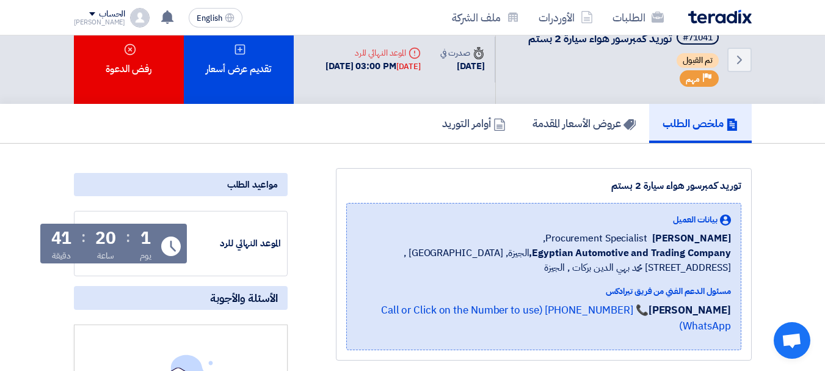
scroll to position [0, 0]
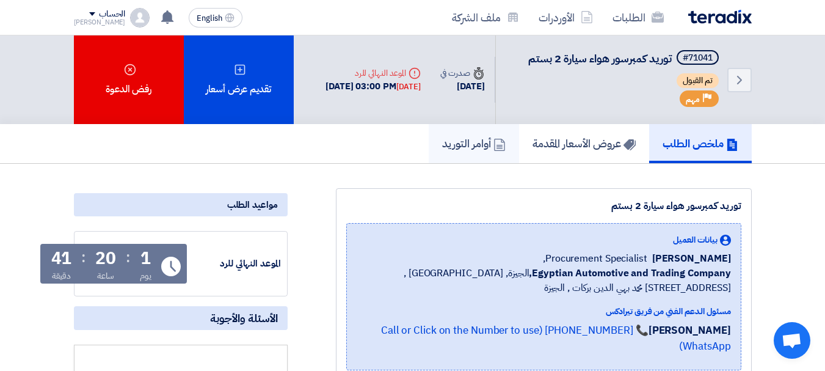
click at [458, 150] on h5 "أوامر التوريد" at bounding box center [473, 143] width 63 height 14
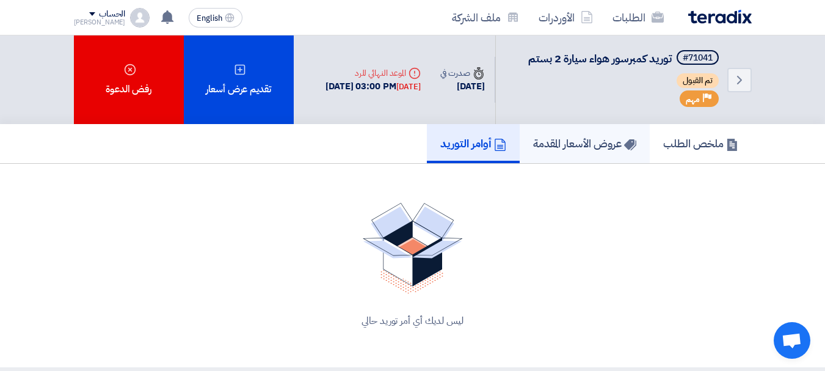
click at [535, 150] on h5 "عروض الأسعار المقدمة" at bounding box center [584, 143] width 103 height 14
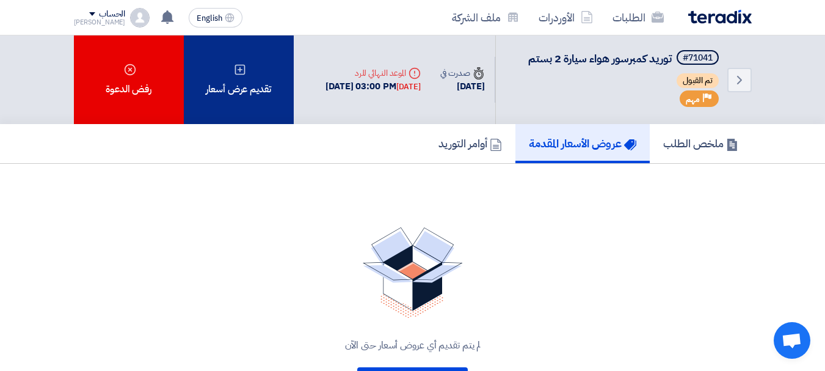
click at [240, 73] on icon at bounding box center [240, 69] width 12 height 12
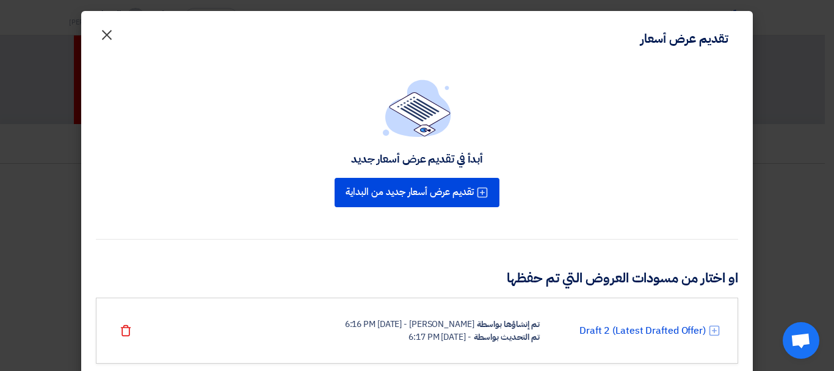
click at [112, 27] on span "×" at bounding box center [107, 34] width 15 height 37
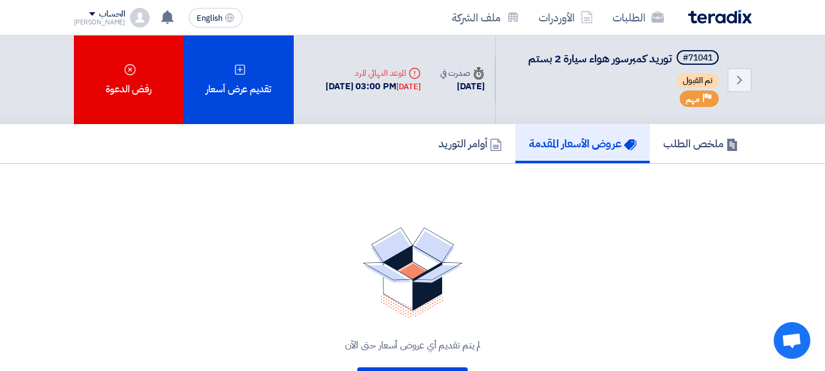
click at [715, 18] on img at bounding box center [719, 17] width 63 height 14
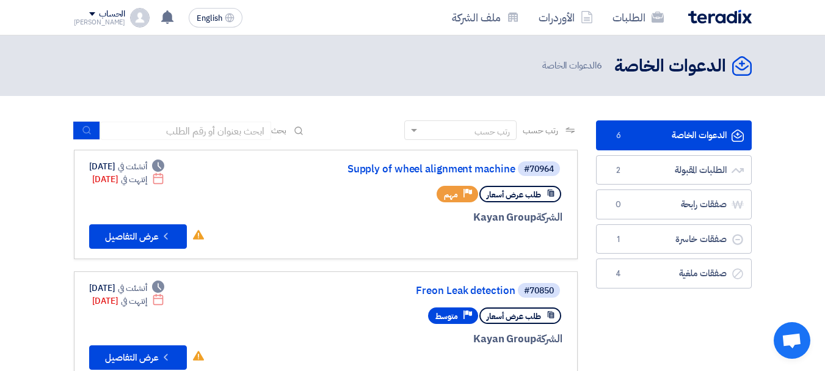
click at [74, 16] on div "الحساب" at bounding box center [100, 14] width 52 height 10
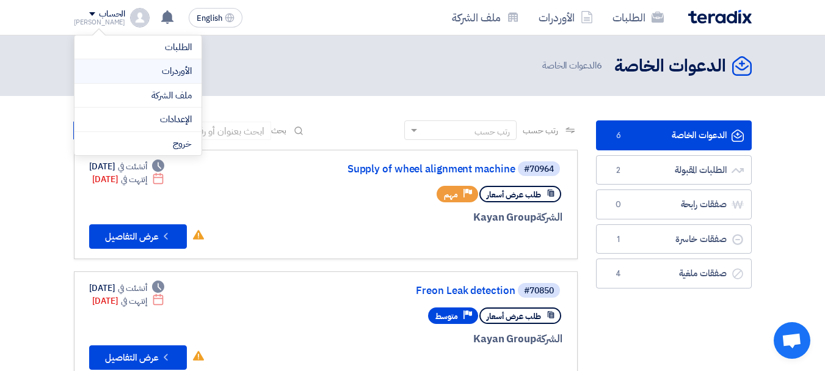
click at [120, 62] on li "الأوردرات" at bounding box center [137, 71] width 127 height 24
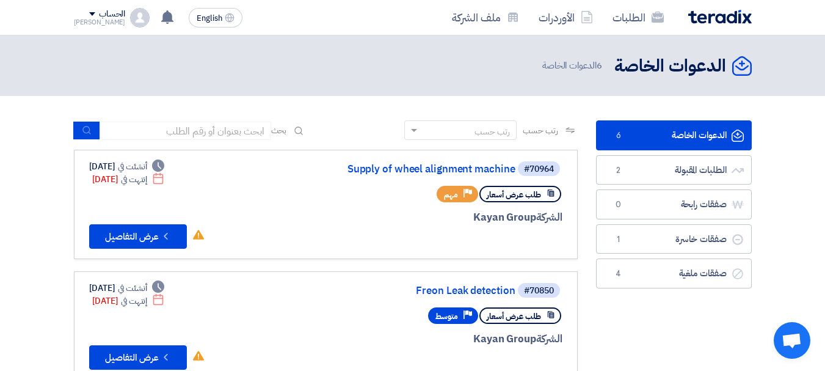
click at [78, 16] on div "الحساب" at bounding box center [100, 14] width 52 height 10
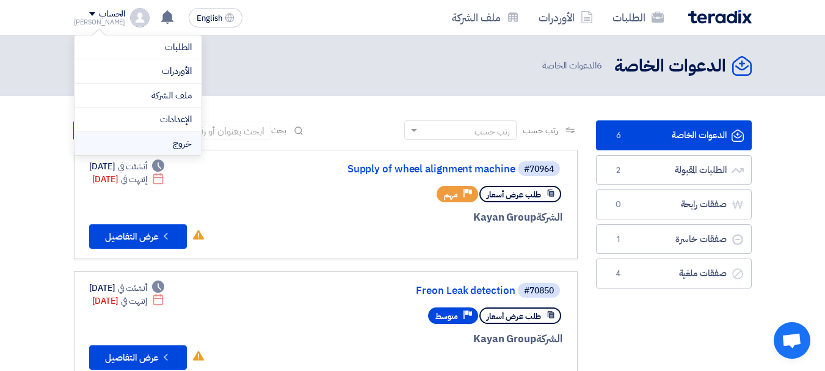
click at [150, 139] on li "خروج" at bounding box center [137, 144] width 127 height 24
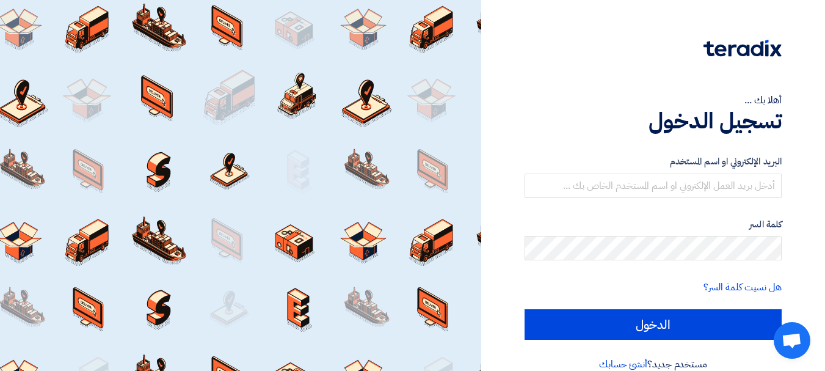
type input "[EMAIL_ADDRESS][DOMAIN_NAME]"
